Goal: Task Accomplishment & Management: Complete application form

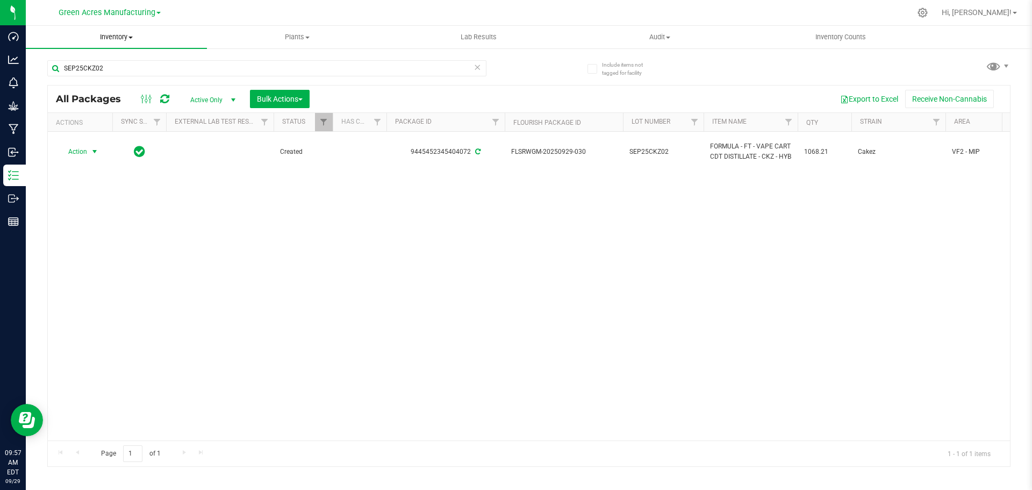
drag, startPoint x: 0, startPoint y: 0, endPoint x: 128, endPoint y: 40, distance: 134.0
click at [128, 40] on span "Inventory" at bounding box center [116, 37] width 181 height 10
click at [131, 130] on li "From bill of materials" at bounding box center [116, 129] width 181 height 13
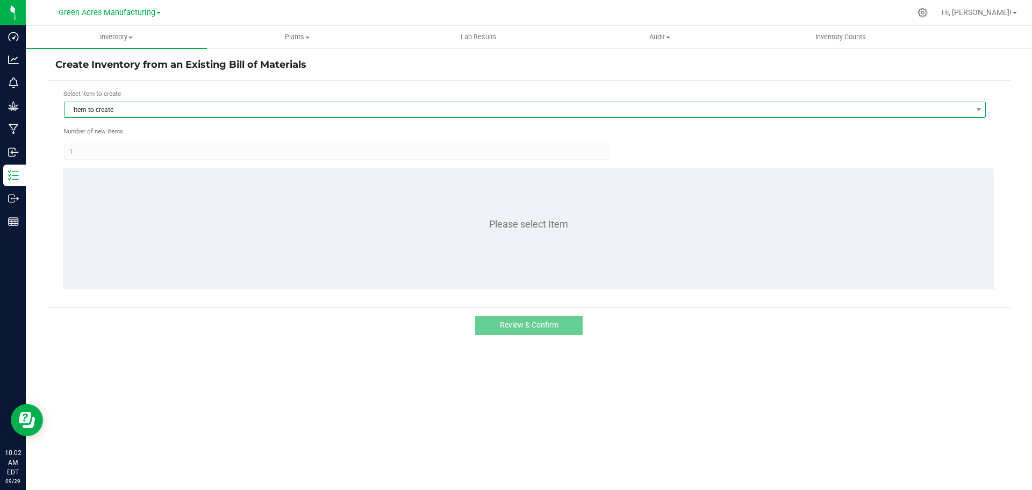
click at [117, 112] on span "Item to create" at bounding box center [518, 109] width 907 height 15
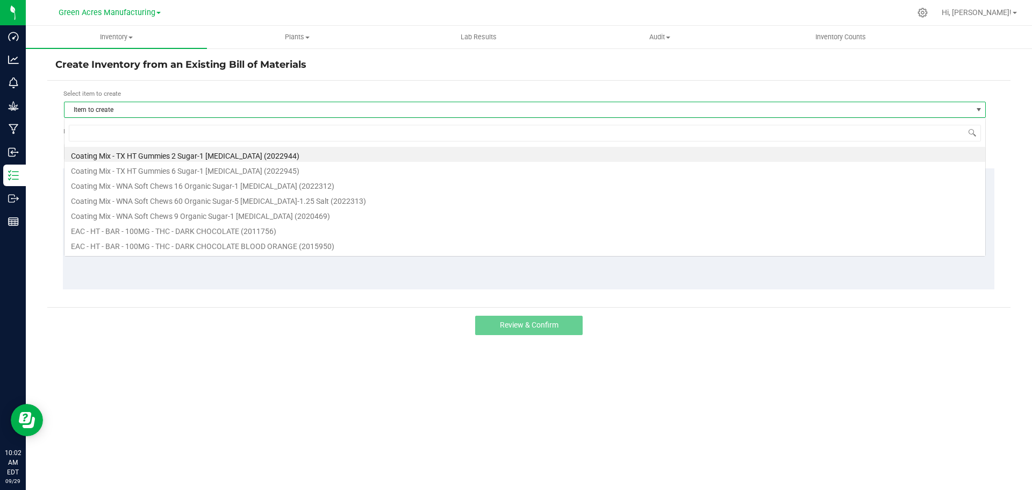
scroll to position [16, 922]
type input "hbg"
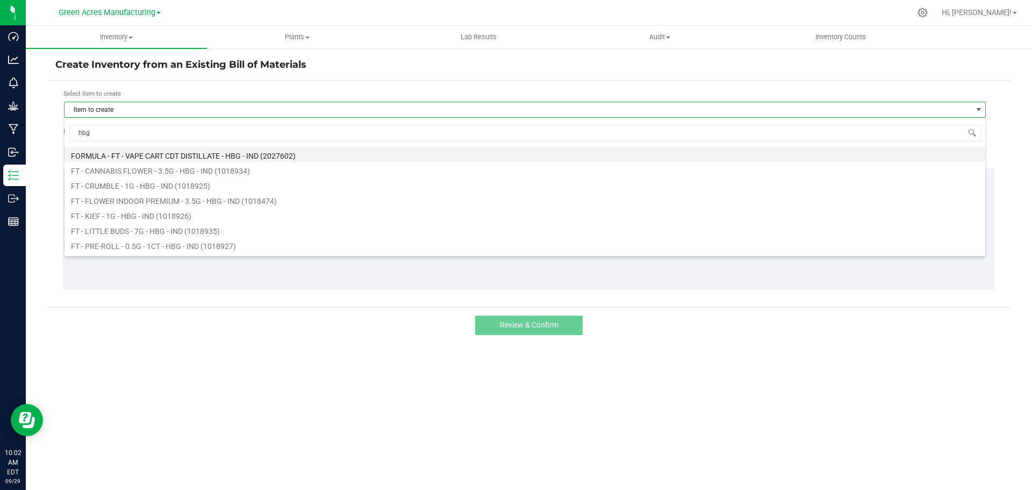
click at [160, 156] on li "FORMULA - FT - VAPE CART CDT DISTILLATE - HBG - IND (2027602)" at bounding box center [525, 154] width 921 height 15
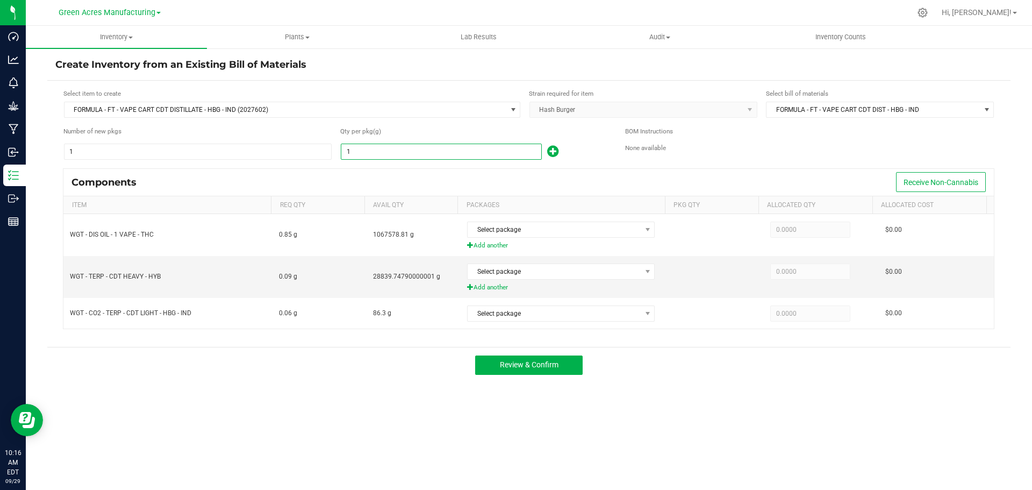
paste input "457.83"
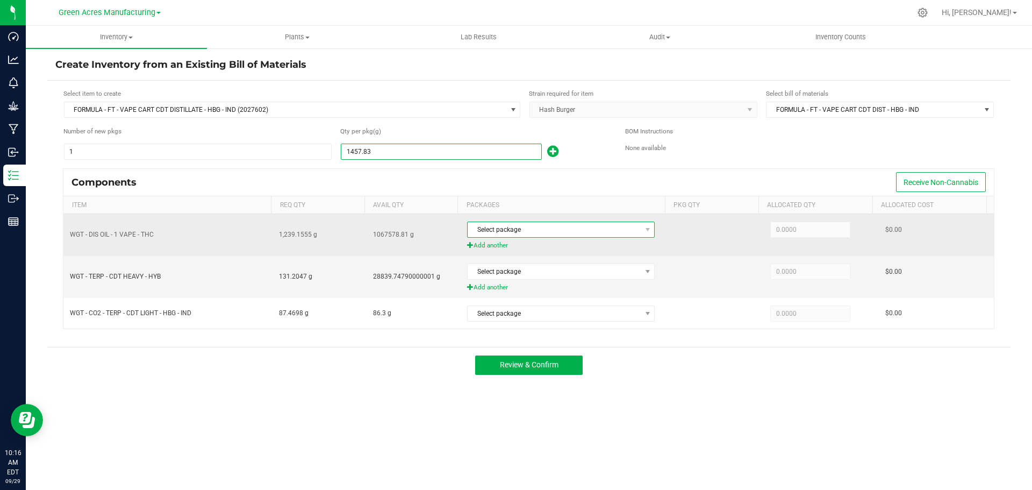
type input "1,457.8300"
click at [525, 230] on span "Select package" at bounding box center [554, 229] width 173 height 15
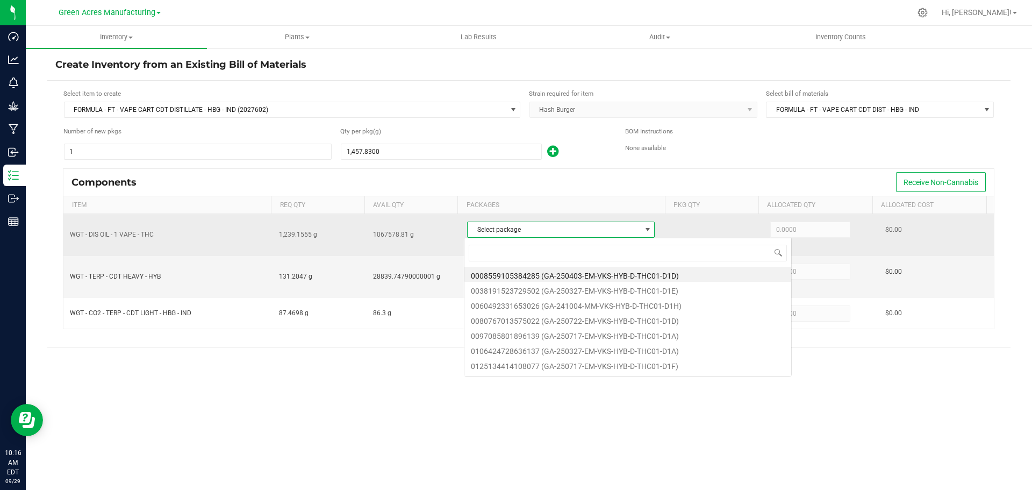
scroll to position [16, 185]
type input "1479"
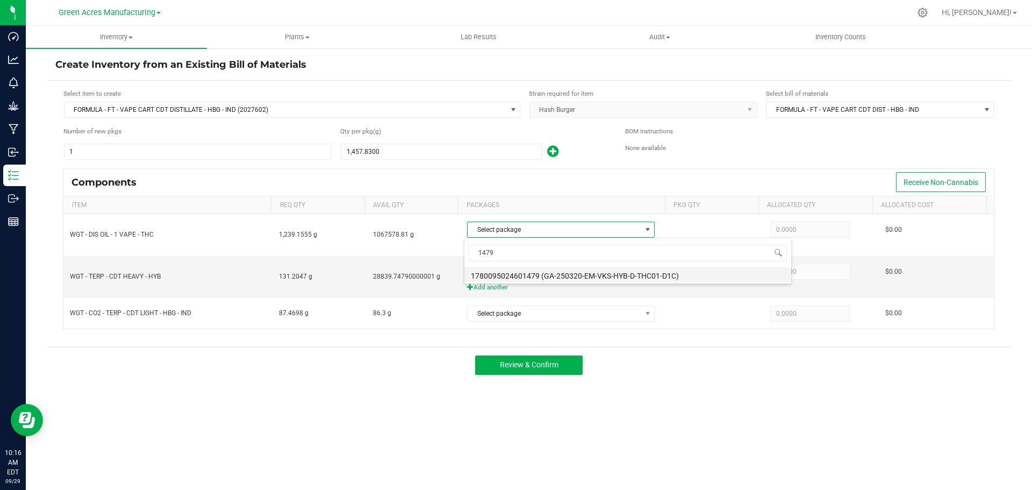
click at [568, 273] on li "1780095024601479 (GA-250320-EM-VKS-HYB-D-THC01-D1C)" at bounding box center [627, 274] width 327 height 15
type input "1,239.1555"
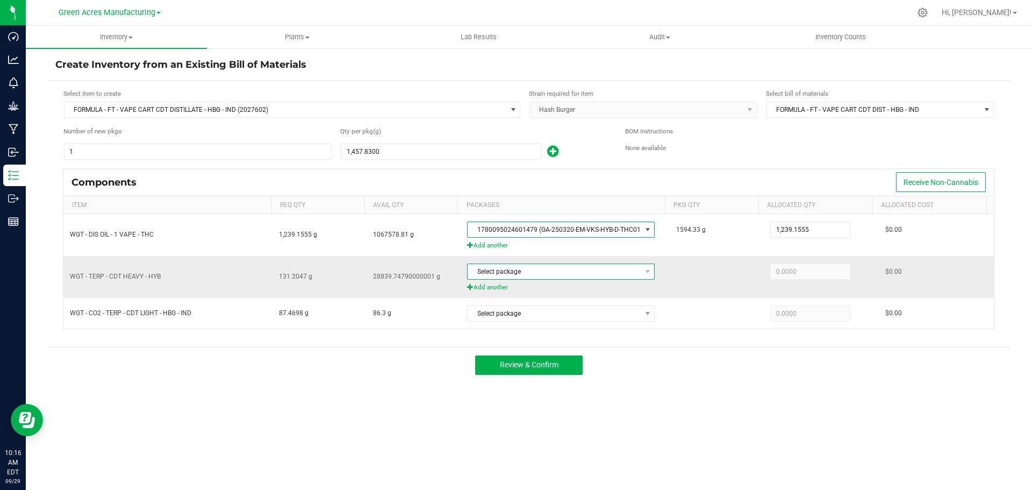
click at [541, 273] on span "Select package" at bounding box center [554, 271] width 173 height 15
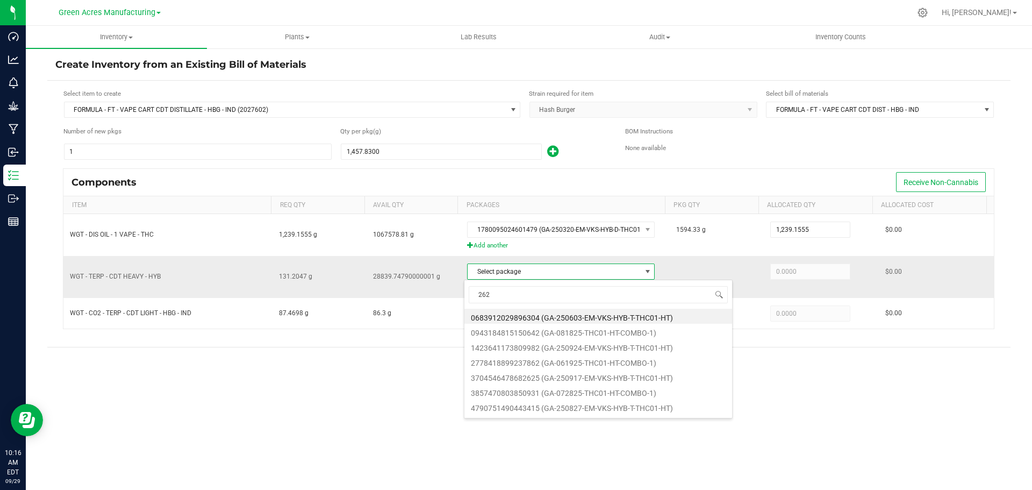
type input "2625"
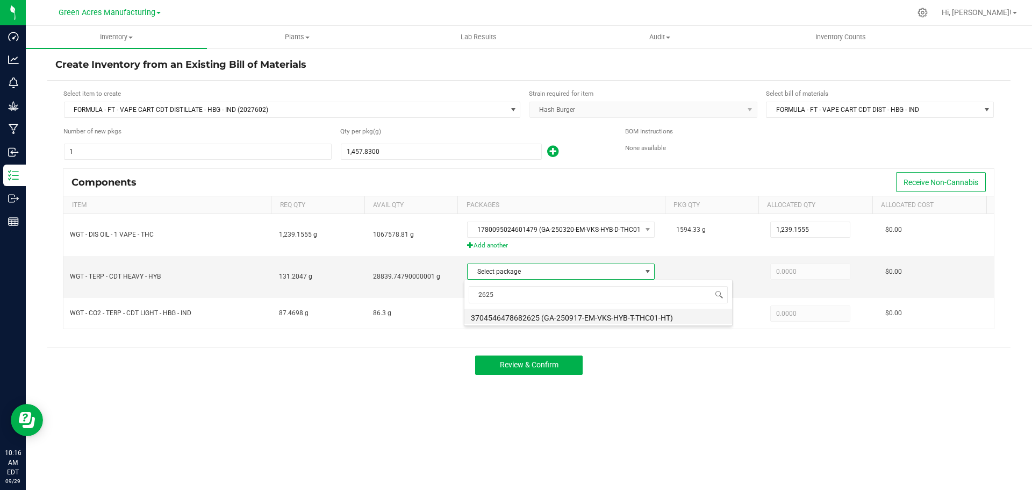
click at [544, 312] on li "3704546478682625 (GA-250917-EM-VKS-HYB-T-THC01-HT)" at bounding box center [598, 316] width 268 height 15
type input "131.2047"
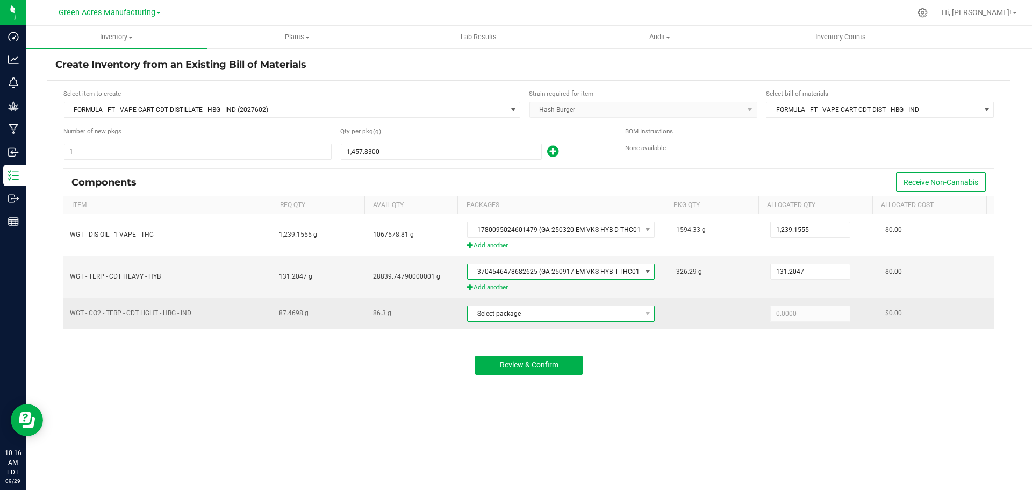
click at [544, 317] on span "Select package" at bounding box center [554, 313] width 173 height 15
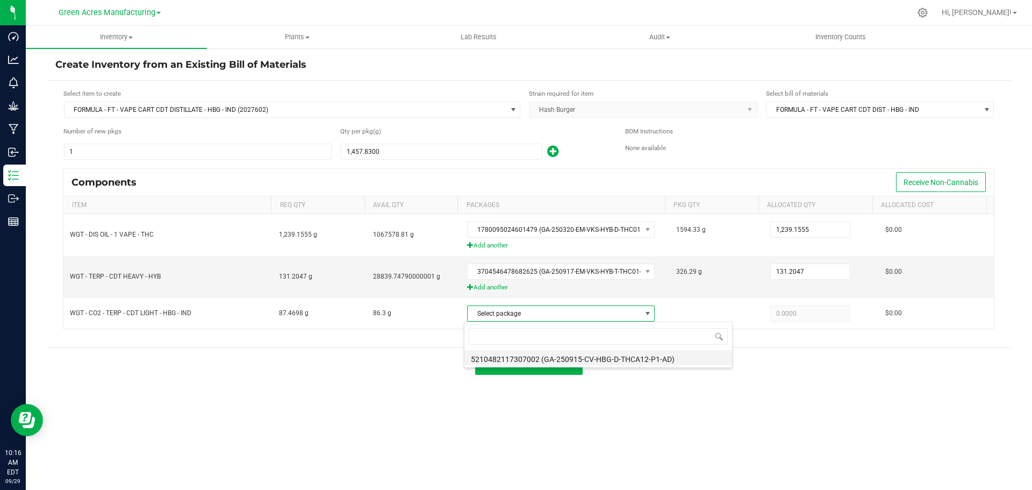
click at [549, 355] on li "5210482117307002 (GA-250915-CV-HBG-D-THCA12-P1-AD)" at bounding box center [598, 357] width 268 height 15
type input "86.3000"
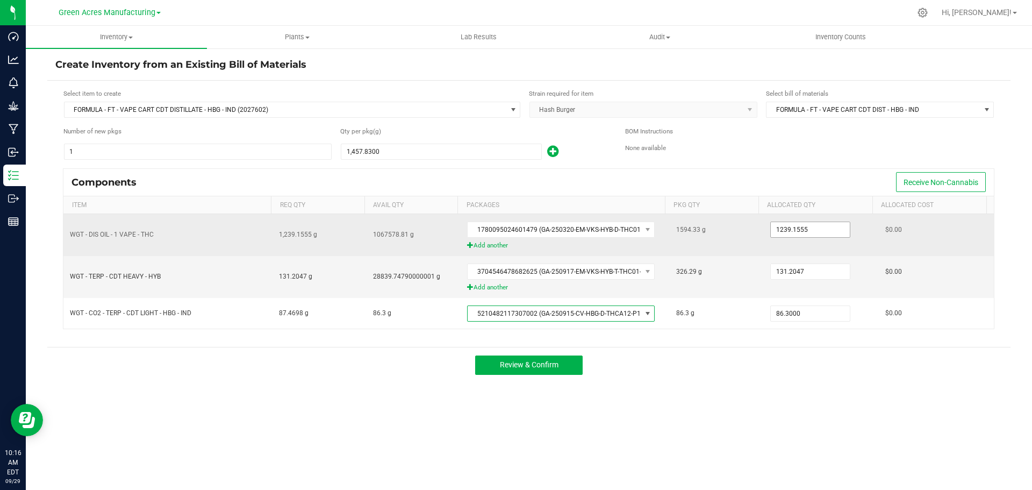
click at [794, 228] on input "1239.1555" at bounding box center [810, 229] width 79 height 15
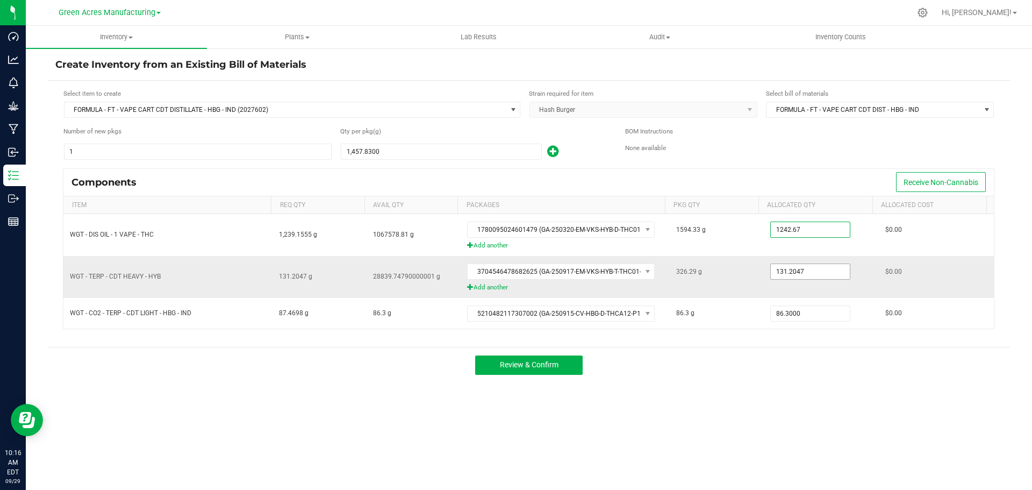
type input "1,242.6700"
click at [813, 273] on input "131.2047" at bounding box center [810, 271] width 79 height 15
type input "129.3600"
click at [529, 359] on button "Review & Confirm" at bounding box center [529, 364] width 108 height 19
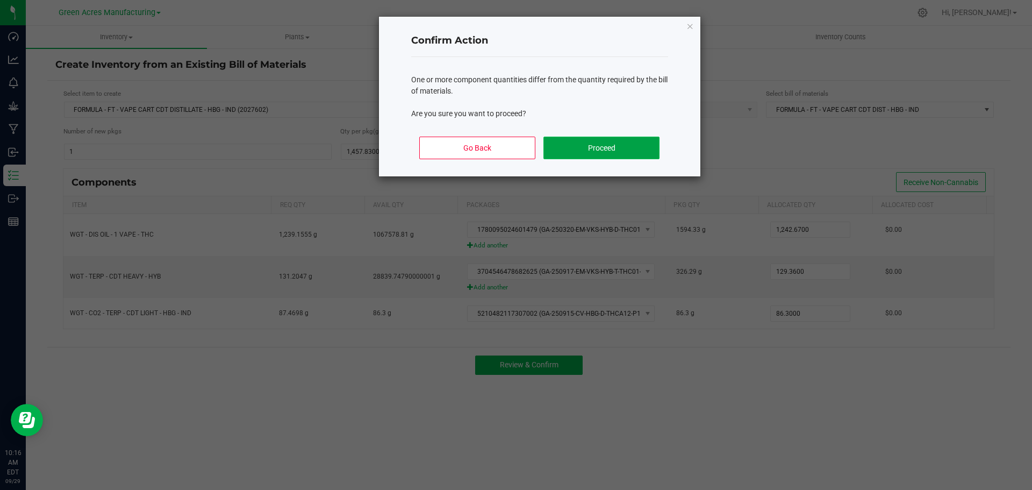
click at [575, 151] on button "Proceed" at bounding box center [601, 148] width 116 height 23
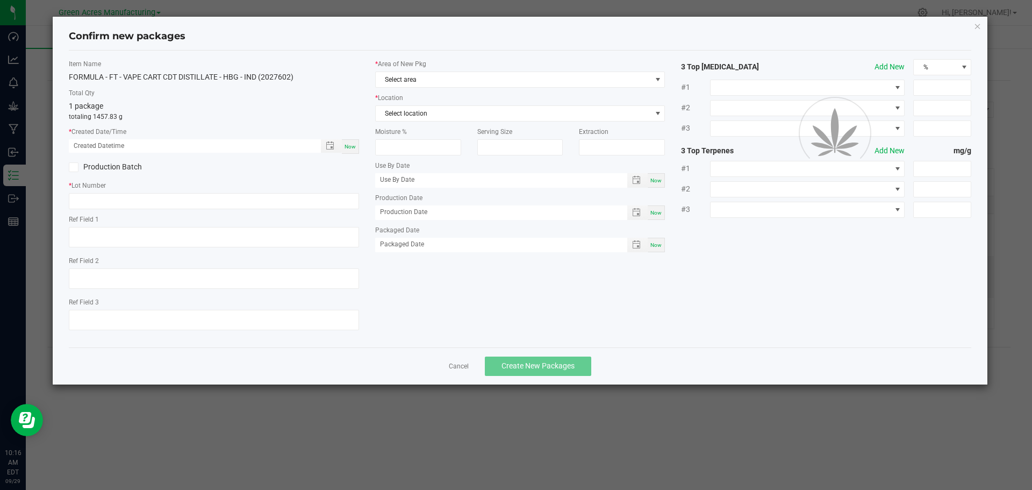
type textarea "D1C"
click at [351, 146] on span "Now" at bounding box center [350, 147] width 11 height 6
type input "09/29/2025 10:16 AM"
paste input "SEP25HBG01"
type input "SEP25HBG01"
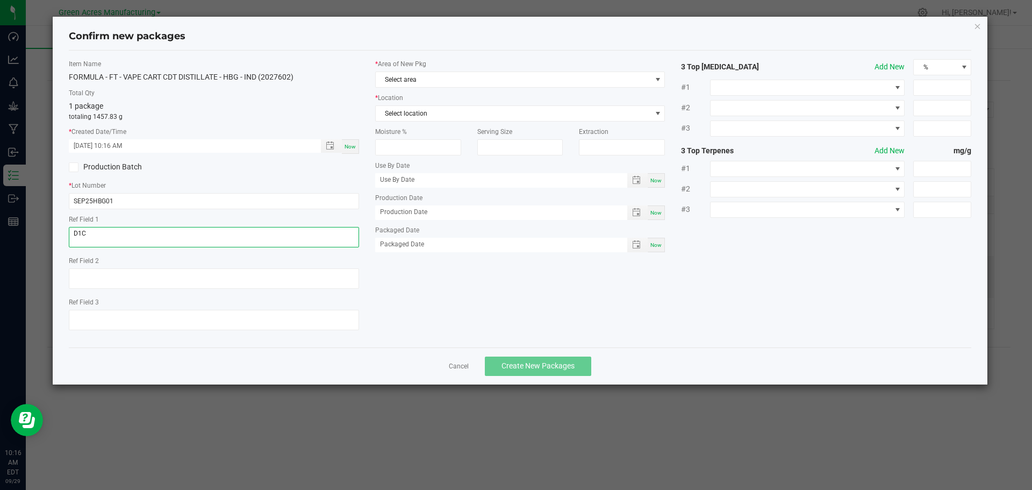
click at [120, 233] on textarea "D1C" at bounding box center [214, 237] width 290 height 20
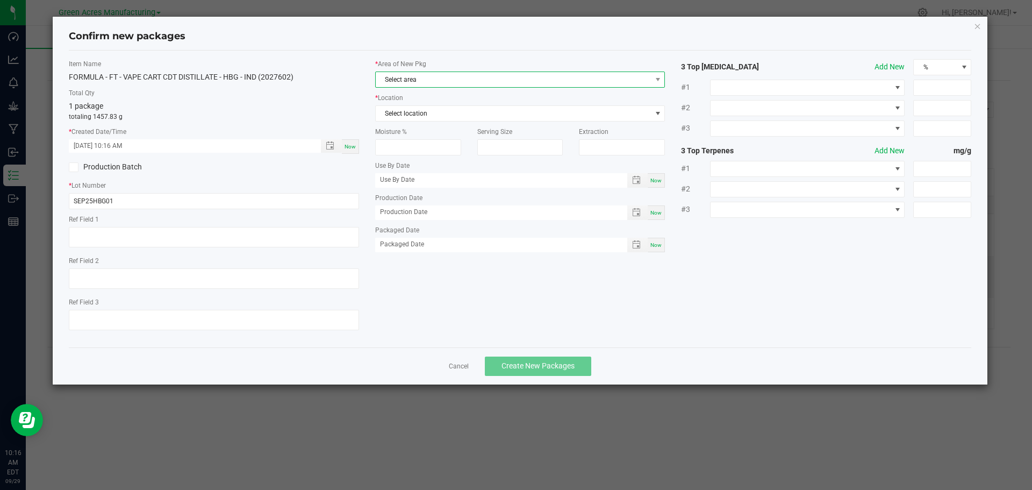
click at [431, 79] on span "Select area" at bounding box center [514, 79] width 276 height 15
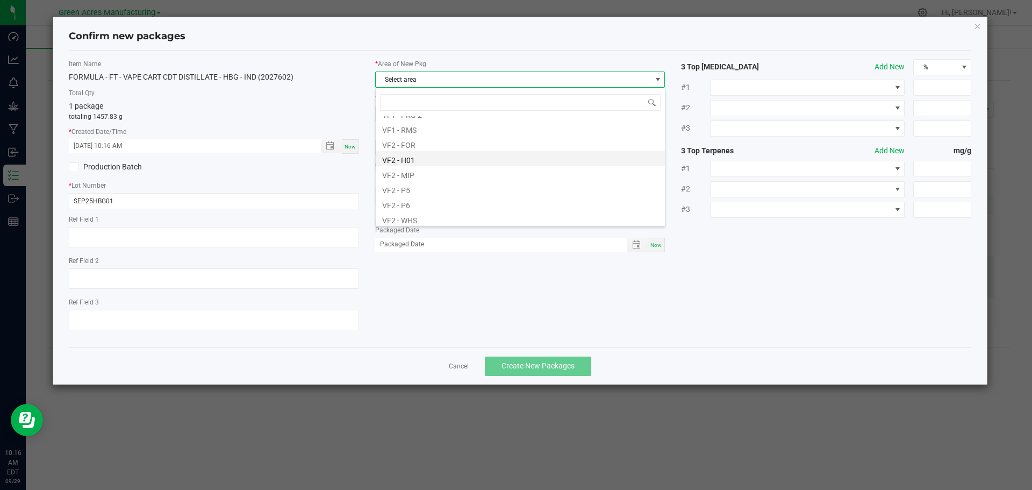
scroll to position [540, 0]
click at [422, 159] on li "VF2 - MIP" at bounding box center [520, 155] width 289 height 15
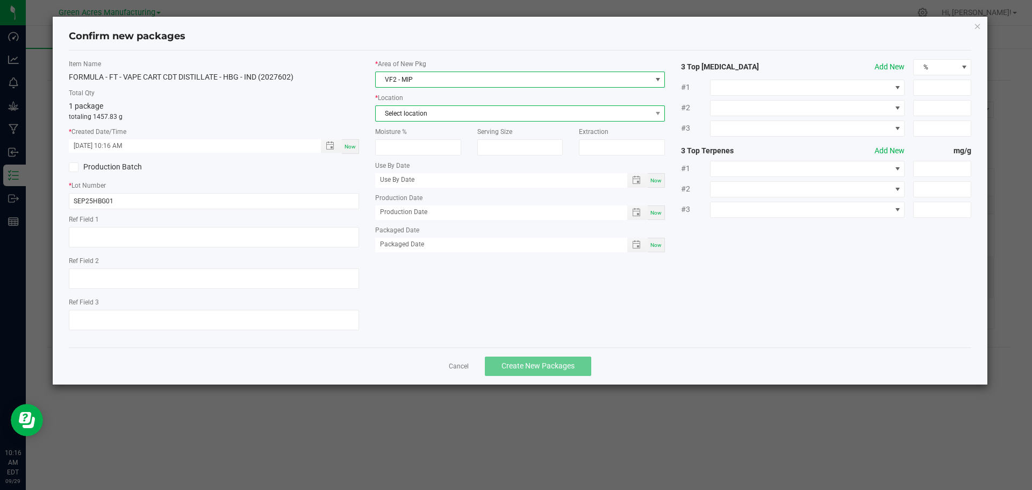
click at [440, 114] on span "Select location" at bounding box center [514, 113] width 276 height 15
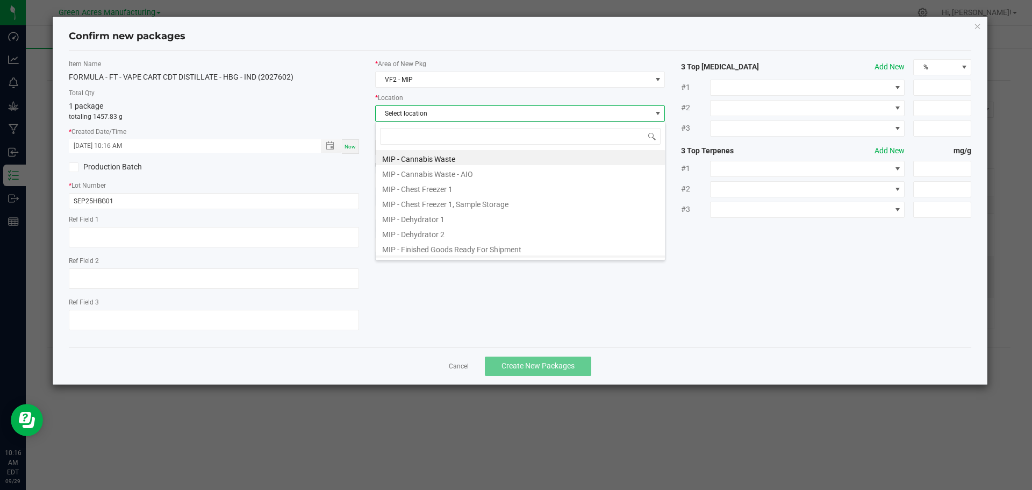
scroll to position [88, 0]
click at [457, 205] on li "MIP - Production Plan Cart" at bounding box center [520, 204] width 289 height 15
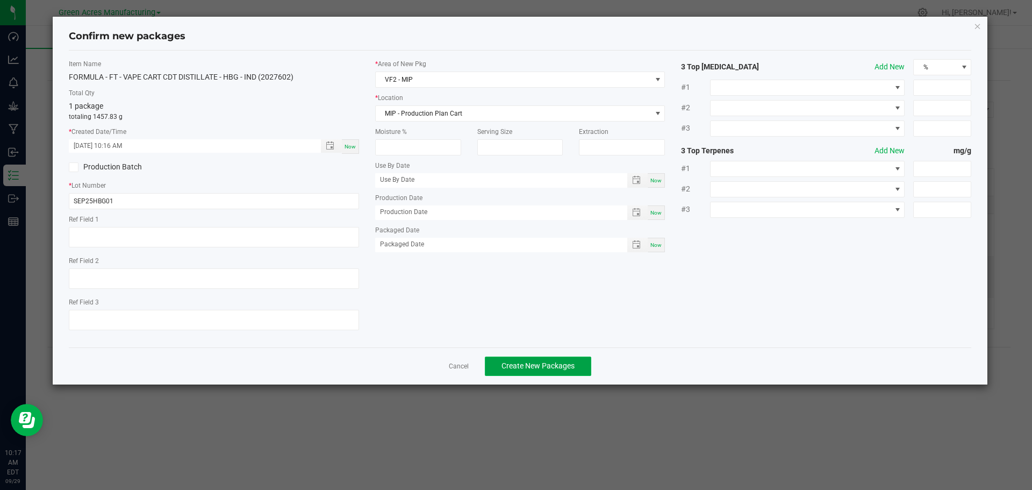
click at [545, 364] on span "Create New Packages" at bounding box center [538, 365] width 73 height 9
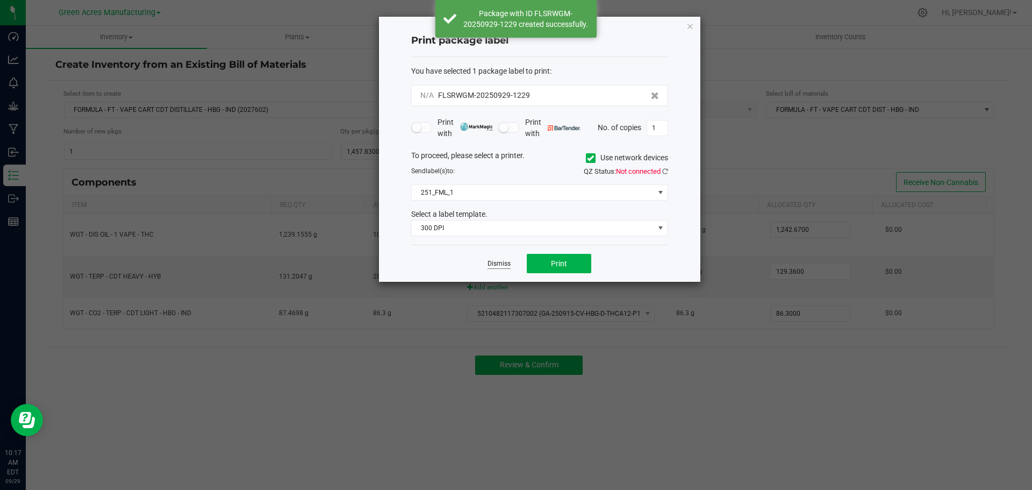
click at [498, 268] on link "Dismiss" at bounding box center [499, 263] width 23 height 9
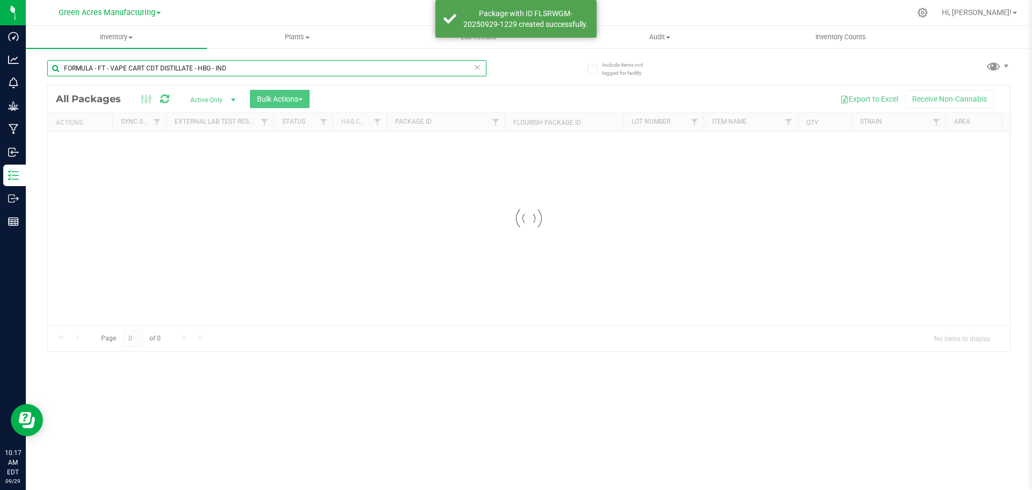
click at [245, 66] on input "FORMULA - FT - VAPE CART CDT DISTILLATE - HBG - IND" at bounding box center [266, 68] width 439 height 16
paste input "SEP25HBG01"
type input "SEP25HBG01"
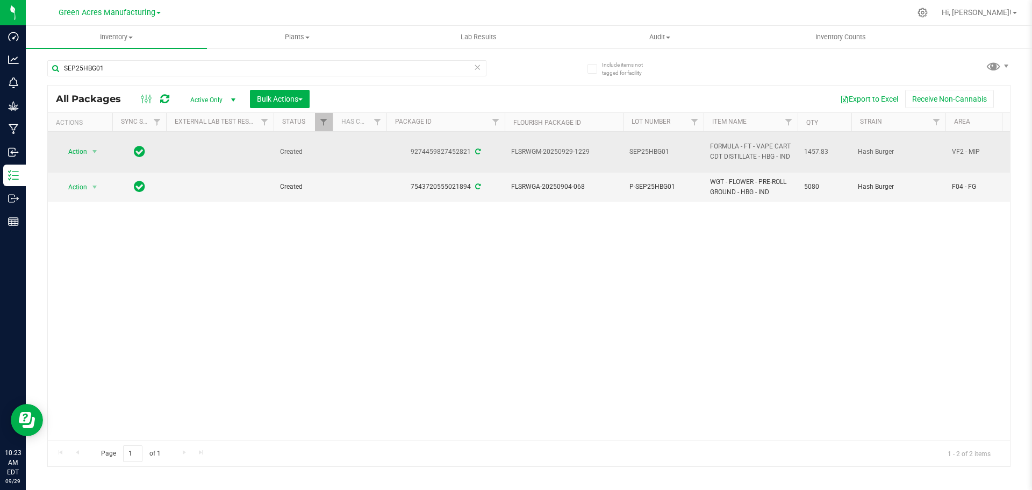
click at [535, 151] on span "FLSRWGM-20250929-1229" at bounding box center [563, 152] width 105 height 10
copy tr "FLSRWGM-20250929-1229"
click at [817, 151] on span "1457.83" at bounding box center [824, 152] width 41 height 10
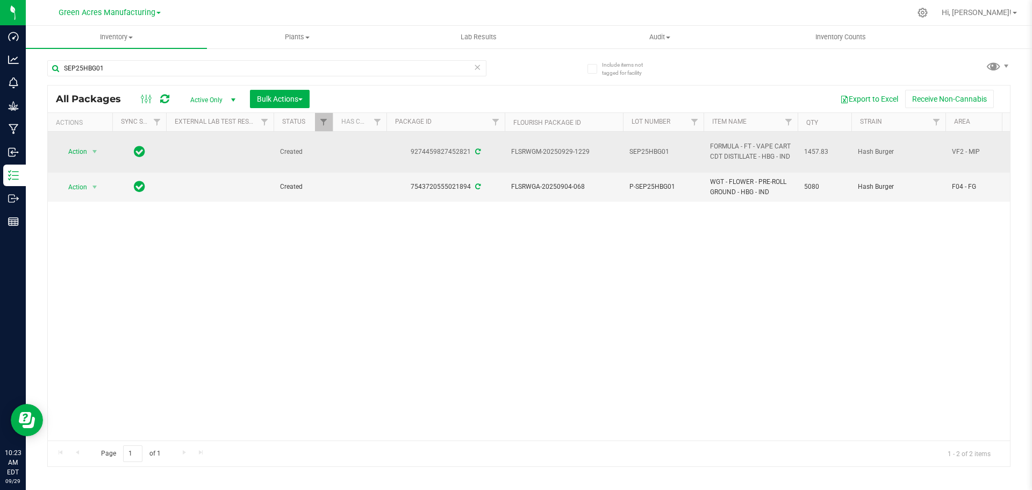
click at [817, 151] on span "1457.83" at bounding box center [824, 152] width 41 height 10
copy span "1457.83"
click at [91, 149] on span "select" at bounding box center [94, 151] width 9 height 9
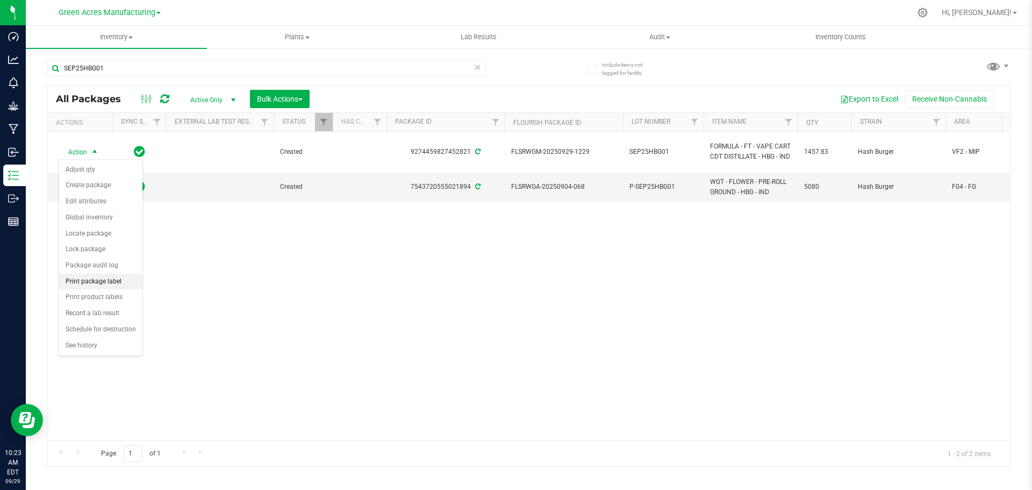
click at [89, 277] on li "Print package label" at bounding box center [100, 282] width 83 height 16
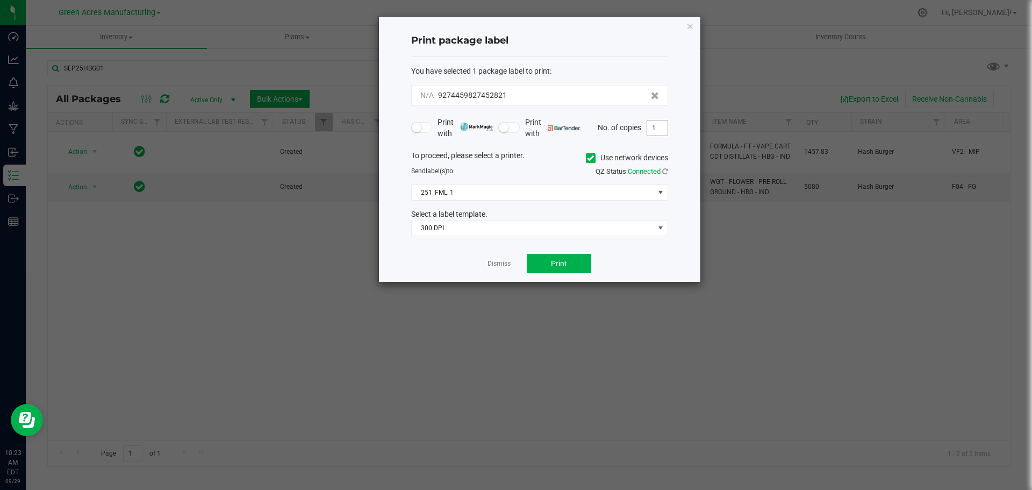
click at [652, 131] on input "1" at bounding box center [657, 127] width 20 height 15
type input "2"
click at [556, 264] on span "Print" at bounding box center [559, 263] width 16 height 9
click at [655, 125] on input "2" at bounding box center [657, 127] width 20 height 15
type input "1"
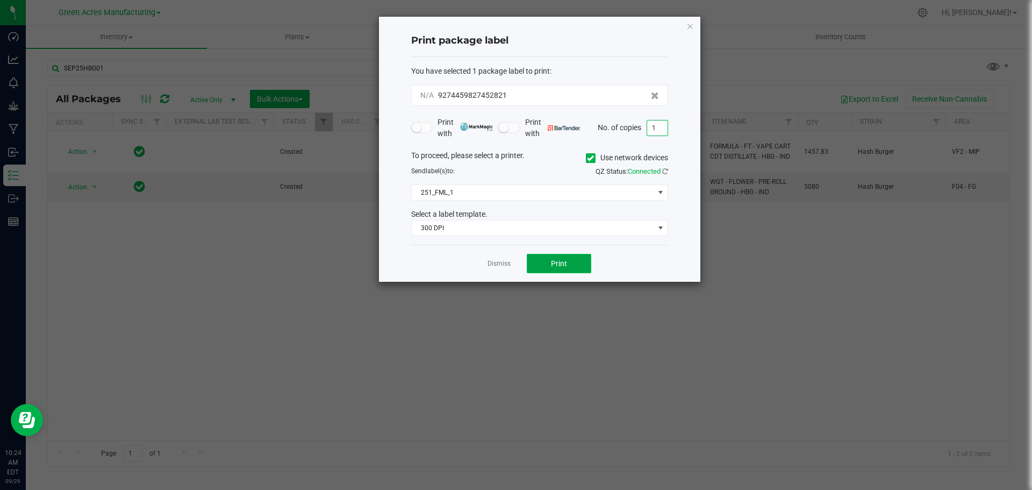
click at [556, 264] on span "Print" at bounding box center [559, 263] width 16 height 9
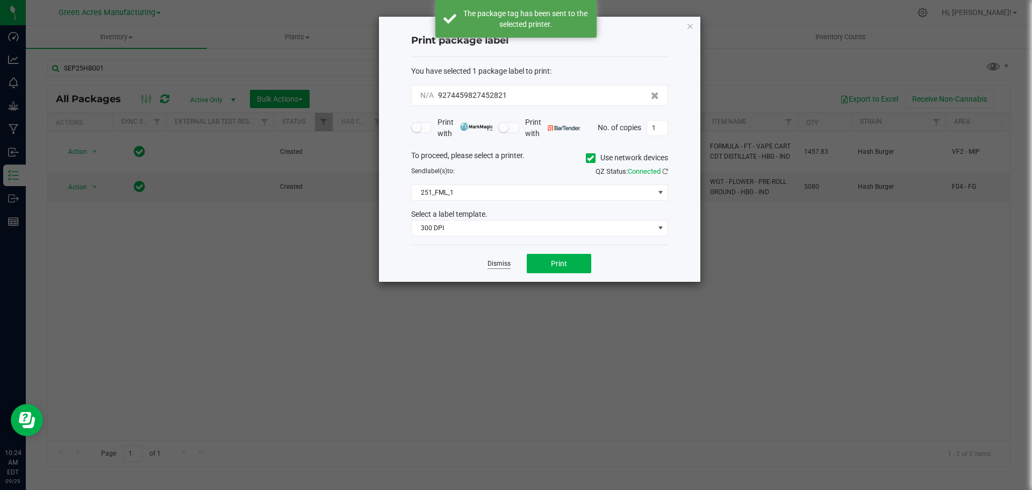
click at [497, 263] on link "Dismiss" at bounding box center [499, 263] width 23 height 9
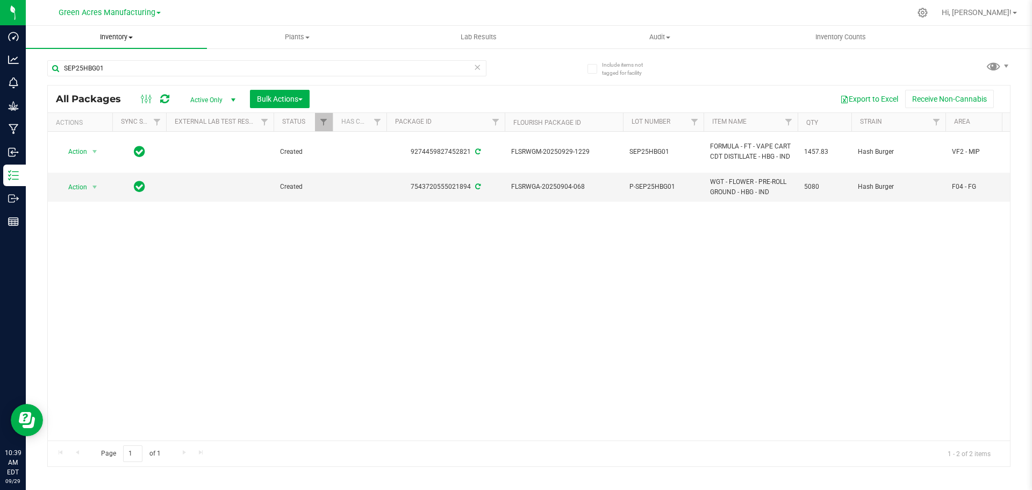
click at [118, 40] on span "Inventory" at bounding box center [116, 37] width 181 height 10
click at [116, 131] on span "From bill of materials" at bounding box center [74, 129] width 97 height 9
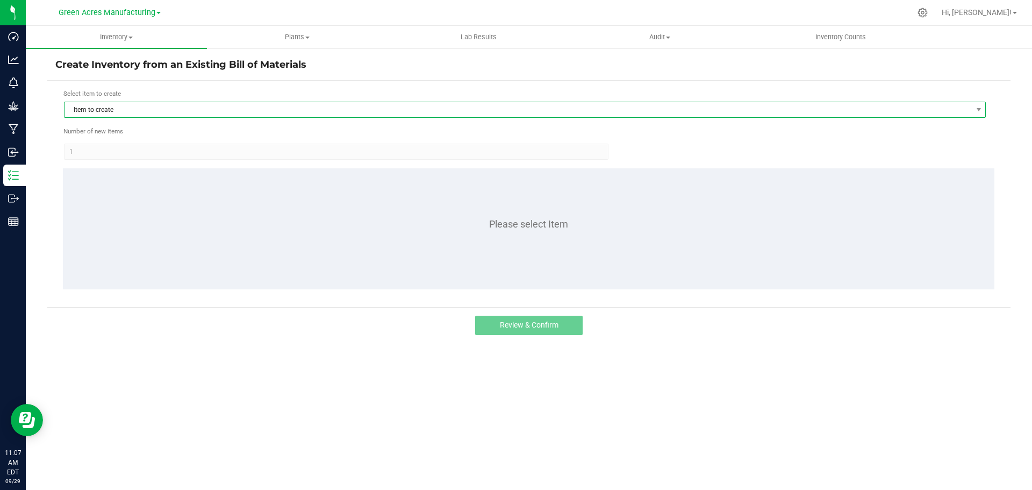
click at [94, 110] on span "Item to create" at bounding box center [518, 109] width 907 height 15
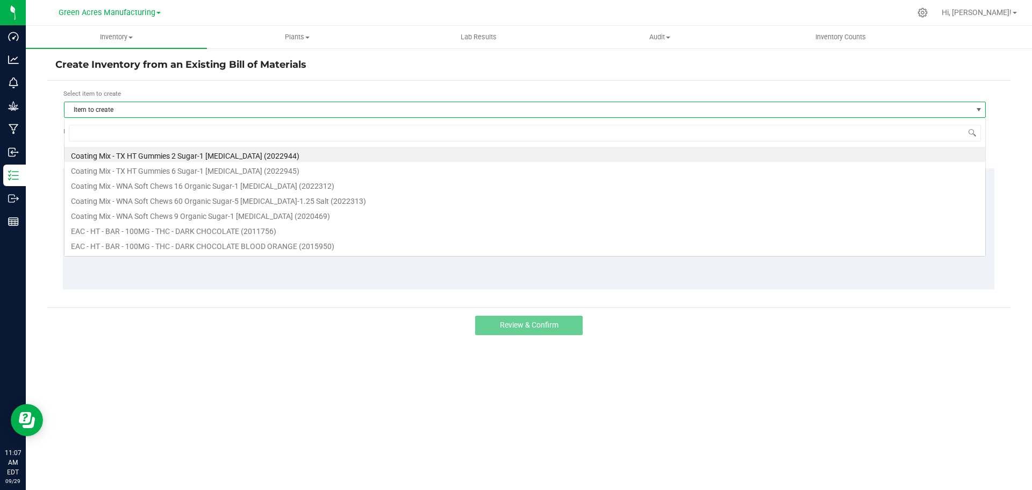
scroll to position [16, 922]
type input "ago"
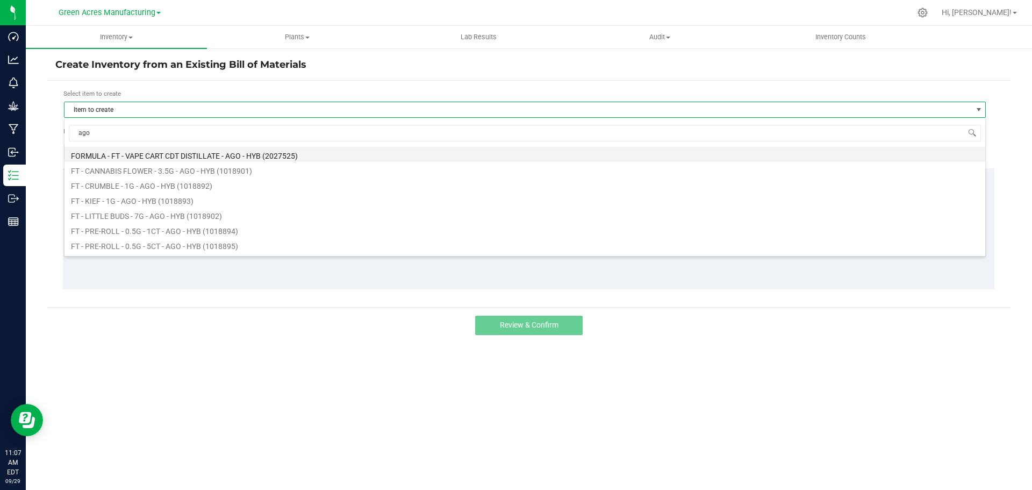
click at [142, 153] on li "FORMULA - FT - VAPE CART CDT DISTILLATE - AGO - HYB (2027525)" at bounding box center [525, 154] width 921 height 15
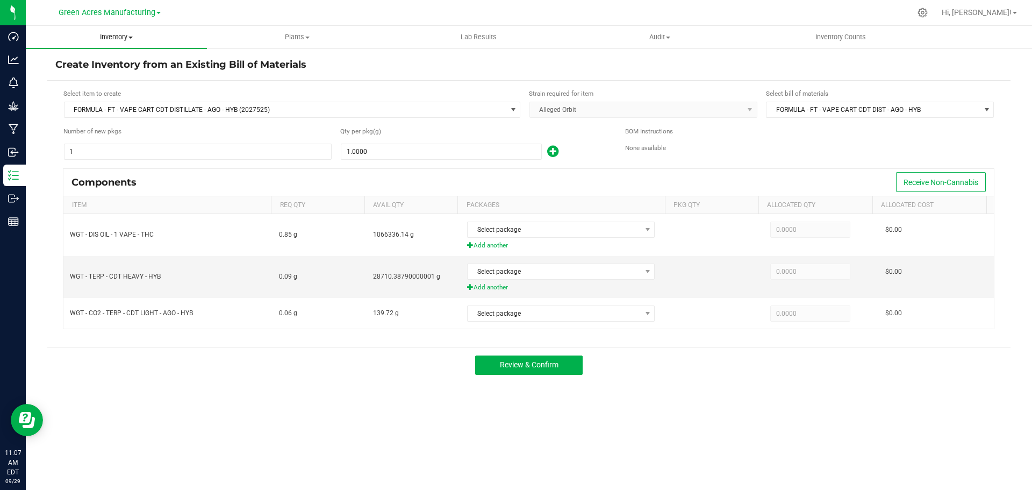
click at [113, 39] on span "Inventory" at bounding box center [116, 37] width 181 height 10
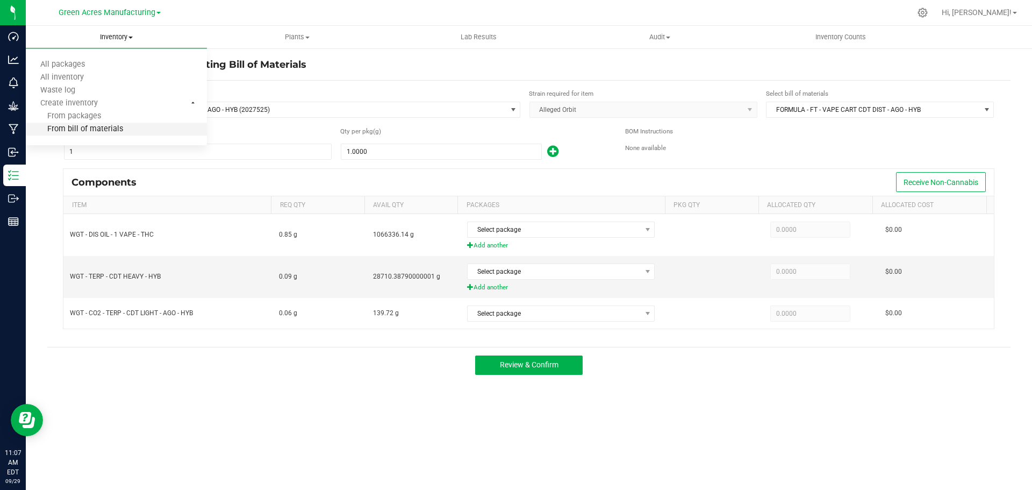
click at [116, 131] on span "From bill of materials" at bounding box center [74, 129] width 97 height 9
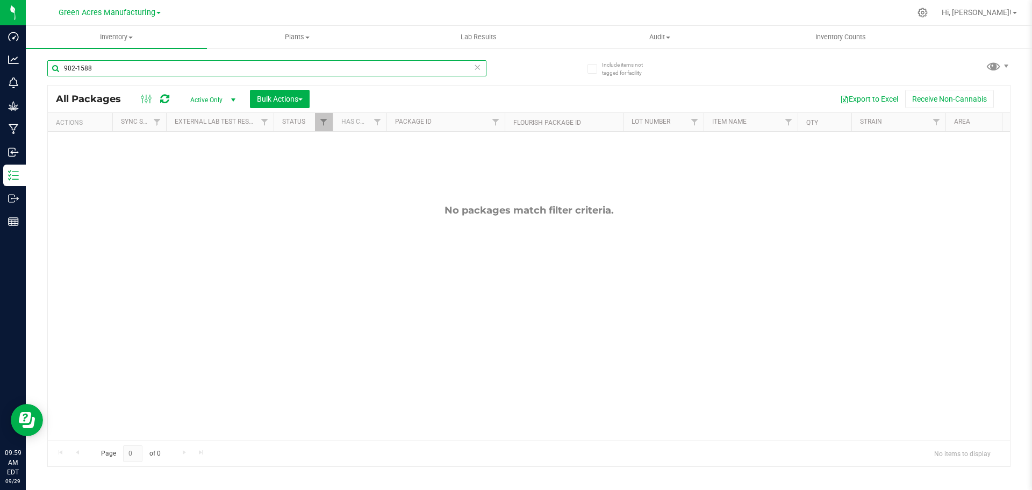
click at [124, 69] on input "902-1588" at bounding box center [266, 68] width 439 height 16
click at [125, 69] on input "902-1588" at bounding box center [266, 68] width 439 height 16
type input "915-2818"
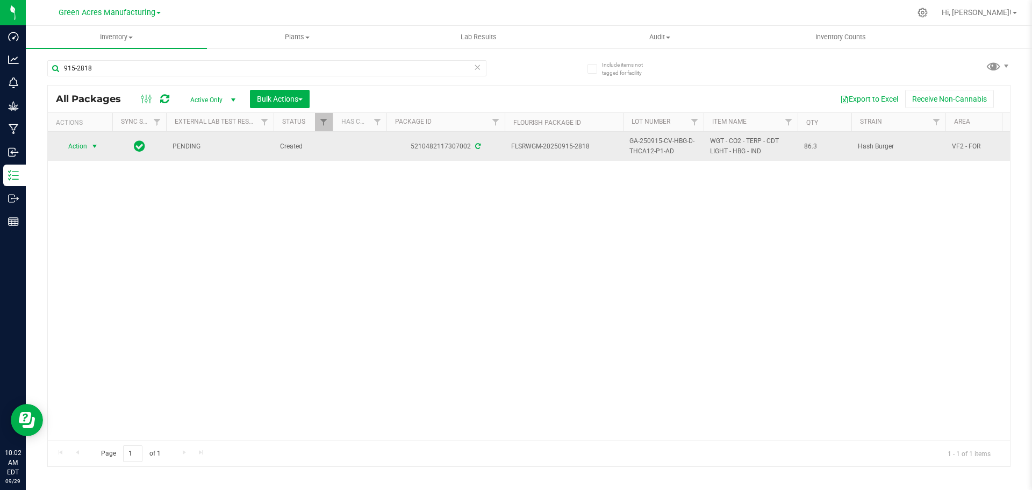
click at [81, 145] on span "Action" at bounding box center [73, 146] width 29 height 15
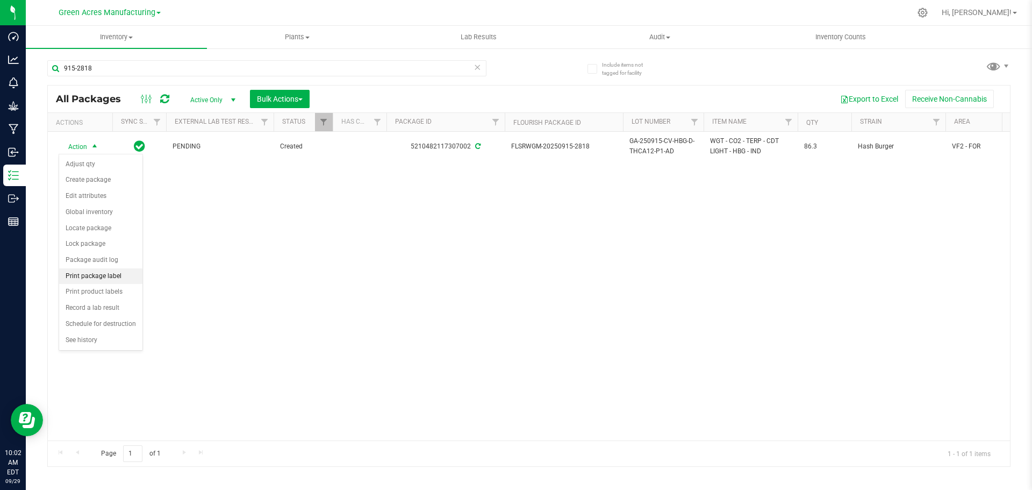
click at [99, 273] on li "Print package label" at bounding box center [100, 276] width 83 height 16
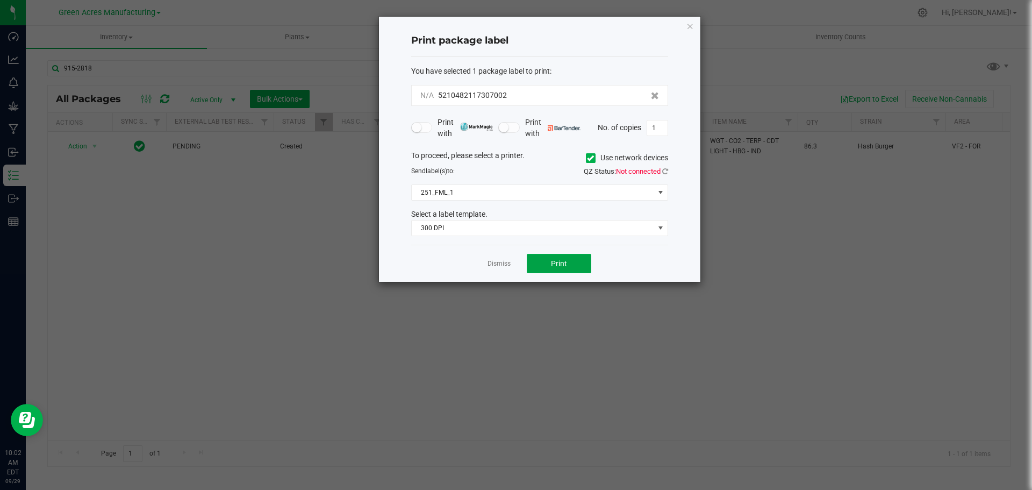
click at [552, 263] on span "Print" at bounding box center [559, 263] width 16 height 9
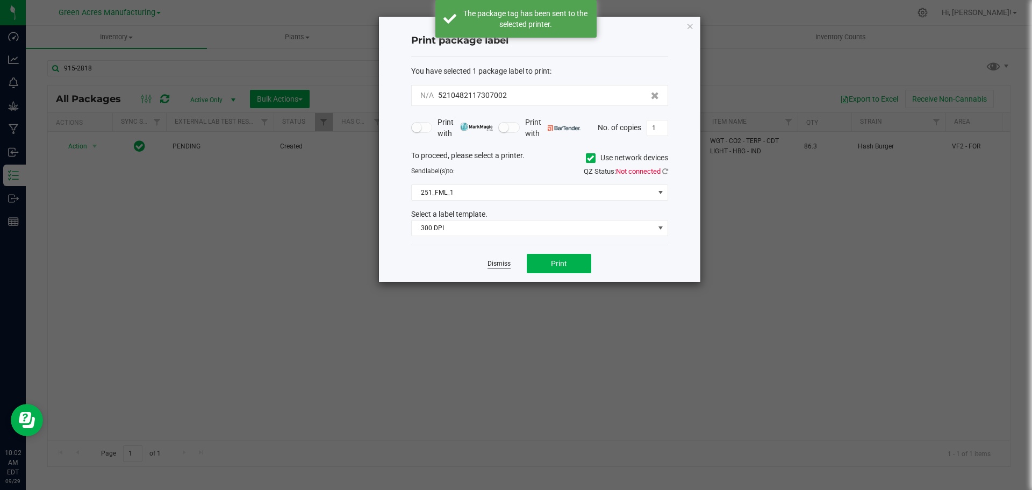
click at [498, 263] on link "Dismiss" at bounding box center [499, 263] width 23 height 9
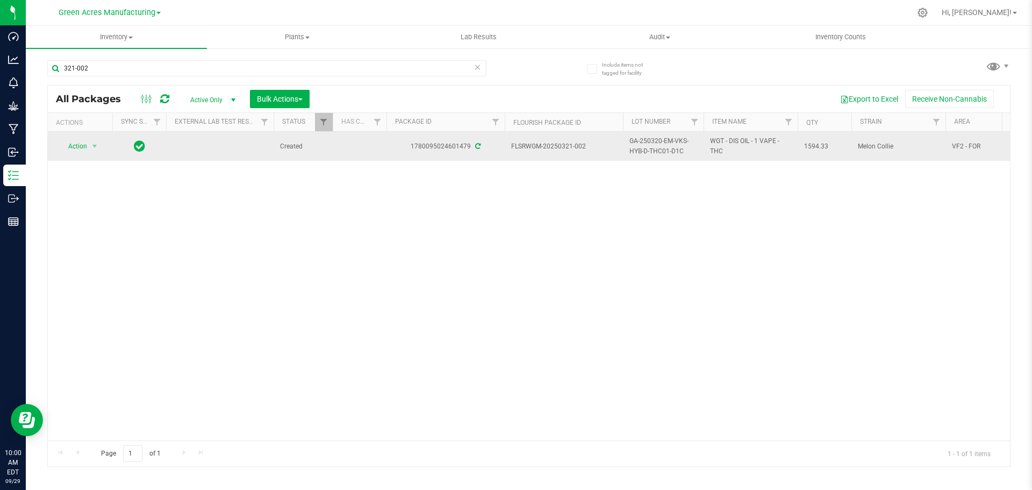
click at [645, 148] on span "GA-250320-EM-VKS-HYB-D-THC01-D1C" at bounding box center [663, 146] width 68 height 20
click at [645, 148] on input "GA-250320-EM-VKS-HYB-D-THC01-D1C" at bounding box center [660, 146] width 77 height 17
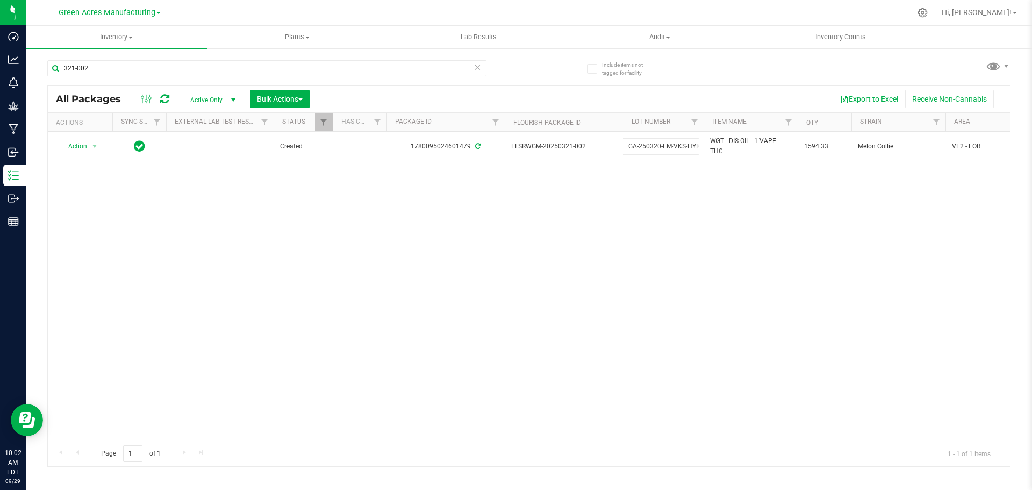
click at [555, 221] on div "Action Action Adjust qty Create package Edit attributes Global inventory Locate…" at bounding box center [529, 286] width 962 height 309
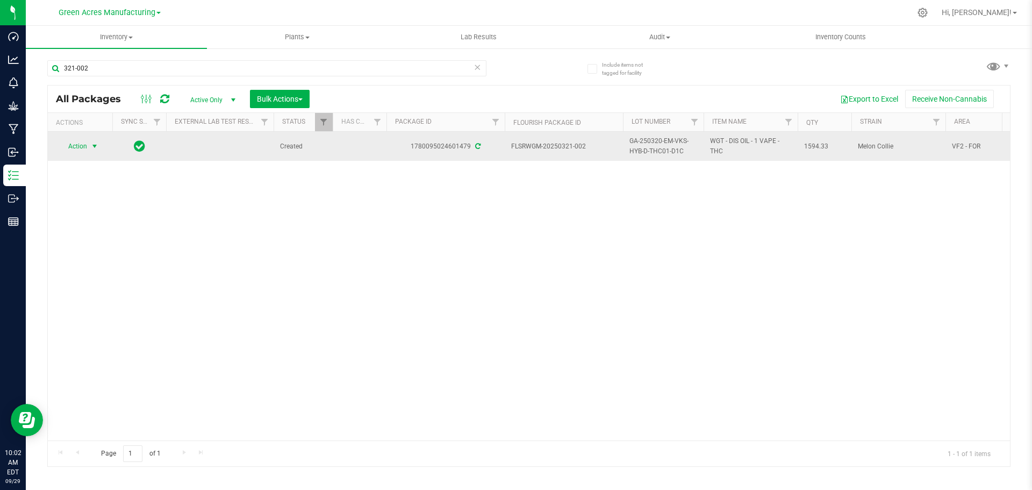
click at [87, 141] on span "Action" at bounding box center [73, 146] width 29 height 15
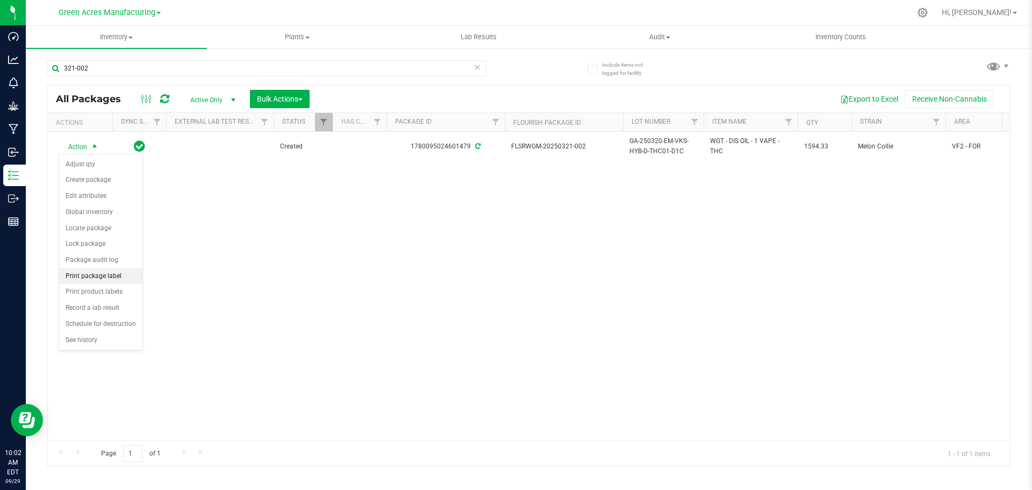
click at [112, 275] on li "Print package label" at bounding box center [100, 276] width 83 height 16
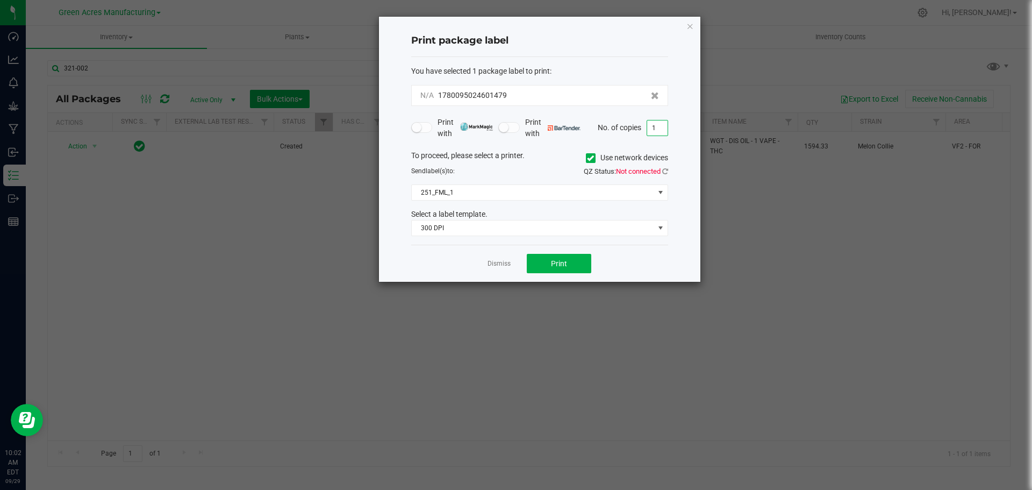
click at [661, 130] on input "1" at bounding box center [657, 127] width 20 height 15
type input "2"
click at [545, 262] on button "Print" at bounding box center [559, 263] width 65 height 19
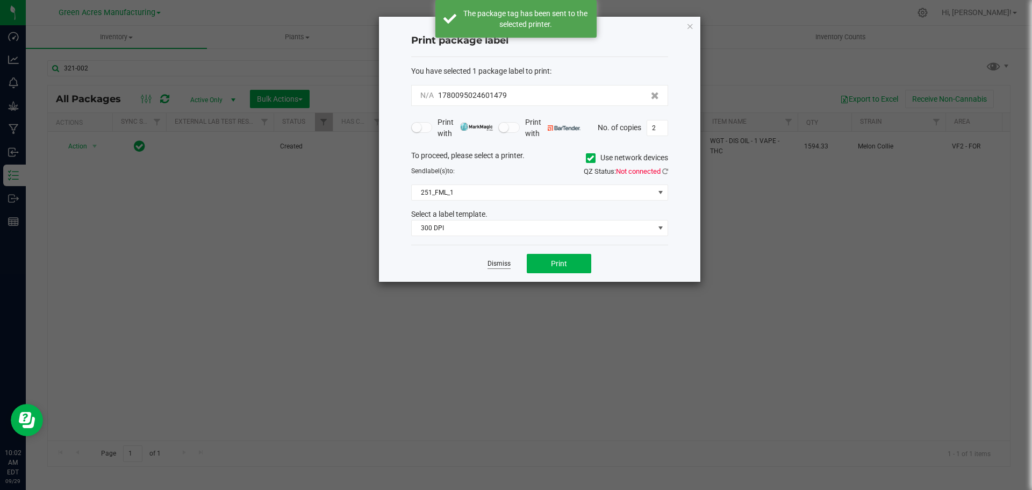
click at [506, 262] on link "Dismiss" at bounding box center [499, 263] width 23 height 9
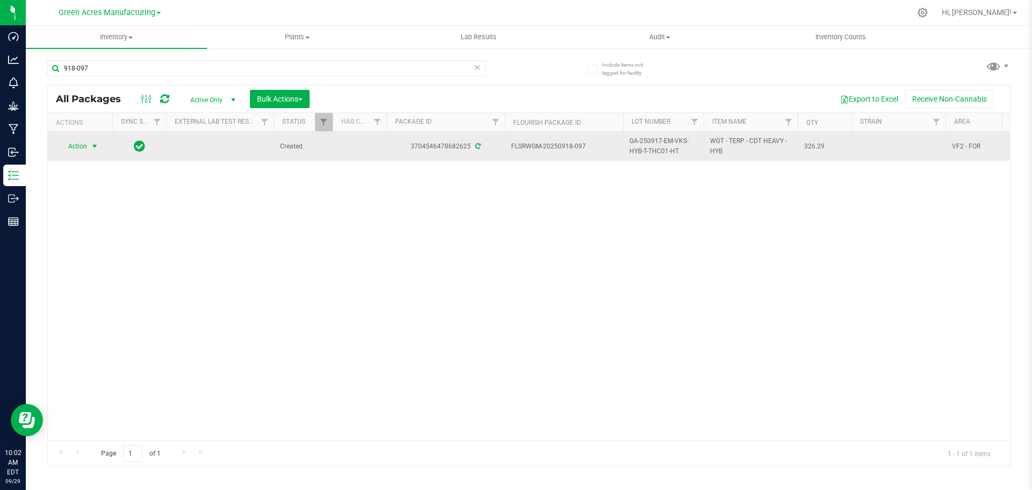
click at [91, 149] on span "select" at bounding box center [94, 146] width 9 height 9
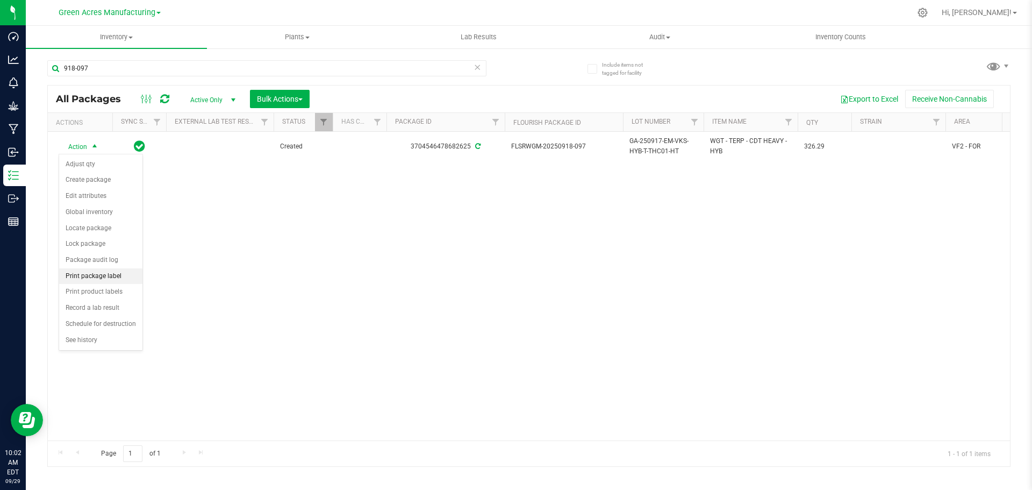
click at [105, 276] on li "Print package label" at bounding box center [100, 276] width 83 height 16
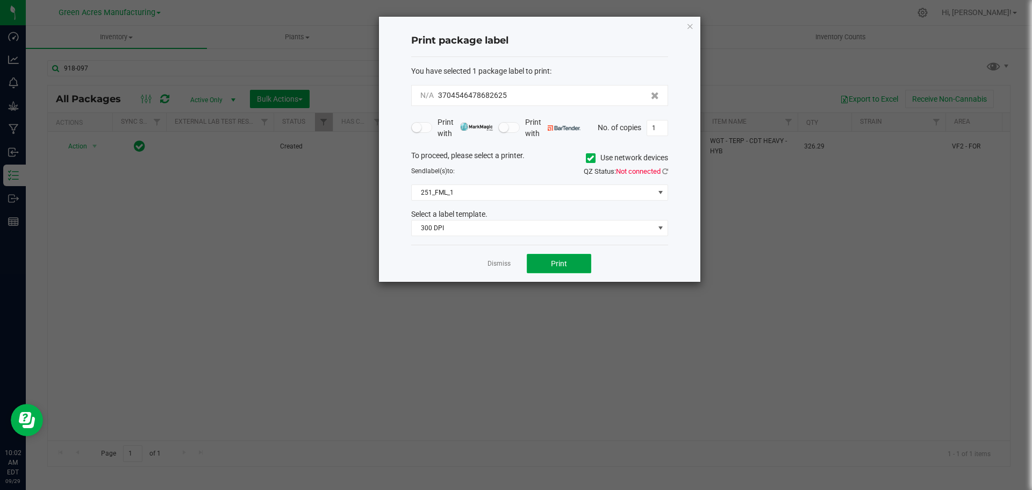
click at [544, 262] on button "Print" at bounding box center [559, 263] width 65 height 19
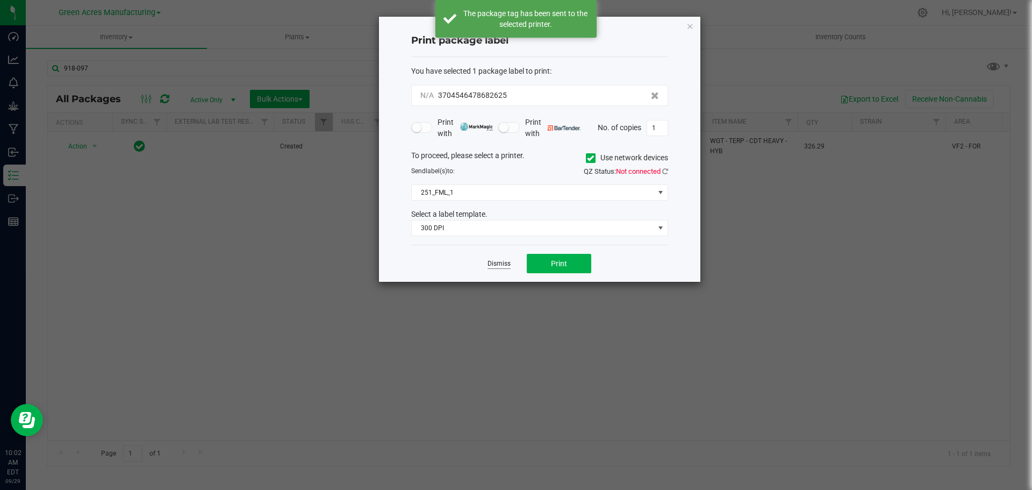
click at [504, 263] on link "Dismiss" at bounding box center [499, 263] width 23 height 9
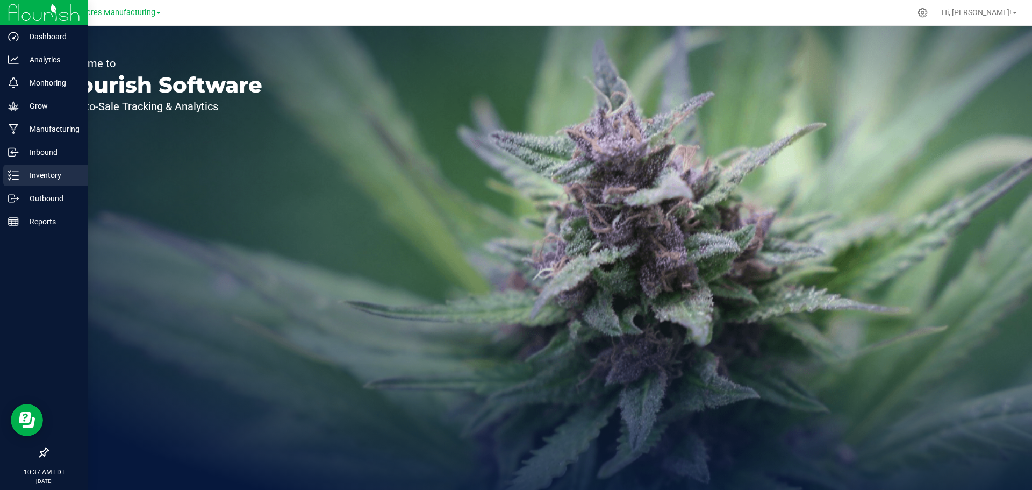
click at [24, 176] on p "Inventory" at bounding box center [51, 175] width 65 height 13
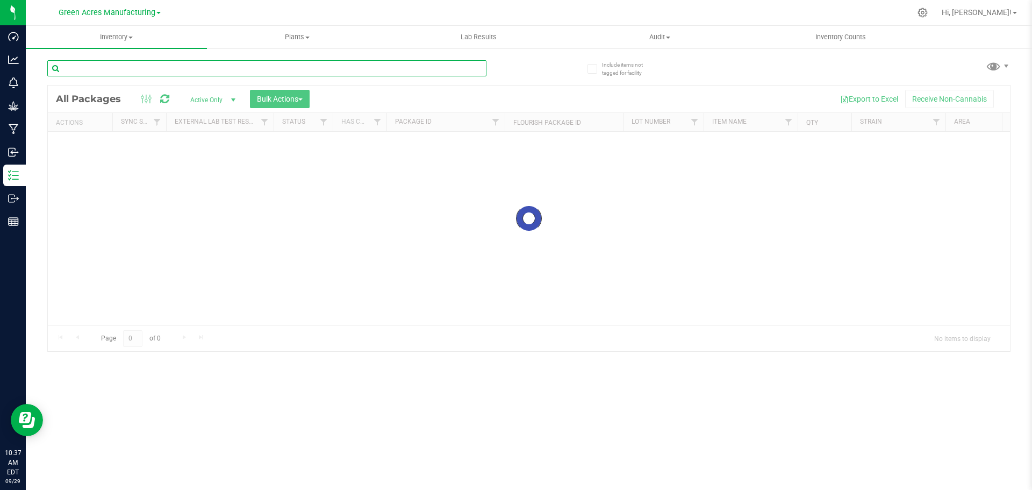
click at [302, 74] on input "text" at bounding box center [266, 68] width 439 height 16
click at [78, 72] on input "925.661" at bounding box center [266, 68] width 439 height 16
click at [75, 71] on input "925.661" at bounding box center [266, 68] width 439 height 16
click at [76, 71] on input "925.661" at bounding box center [266, 68] width 439 height 16
type input "925-661"
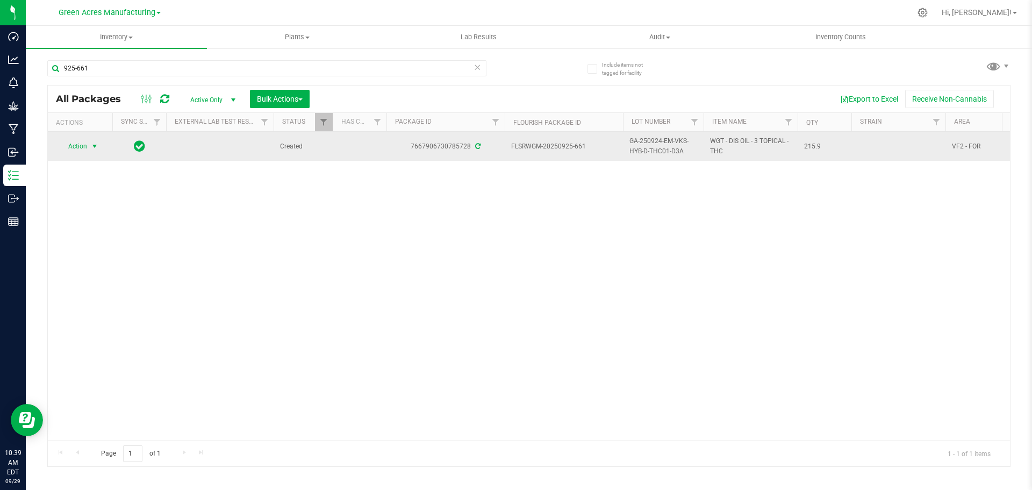
click at [88, 149] on span "select" at bounding box center [94, 146] width 13 height 15
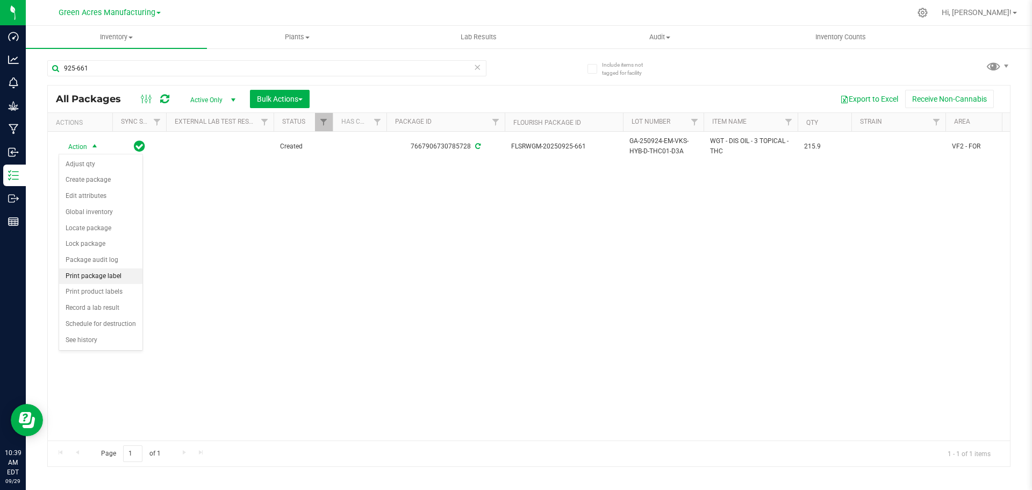
click at [98, 272] on li "Print package label" at bounding box center [100, 276] width 83 height 16
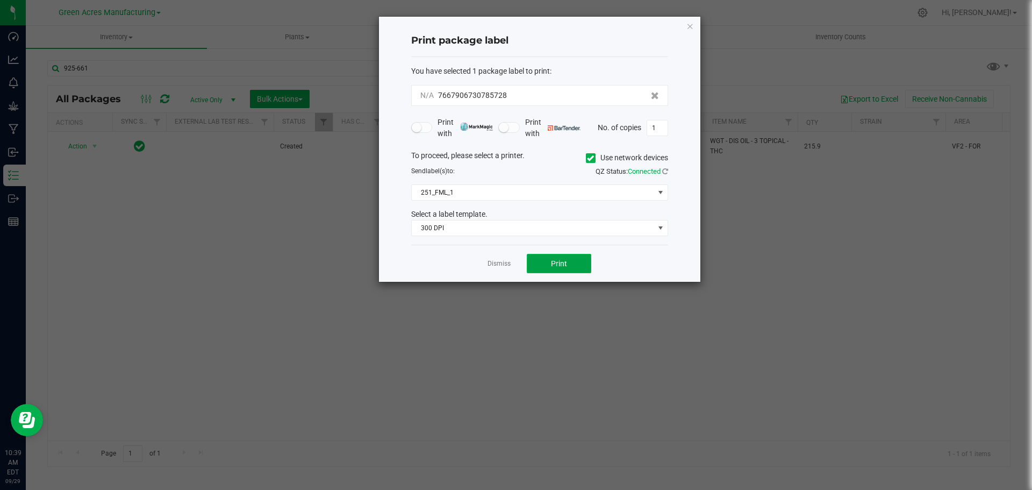
click at [555, 266] on span "Print" at bounding box center [559, 263] width 16 height 9
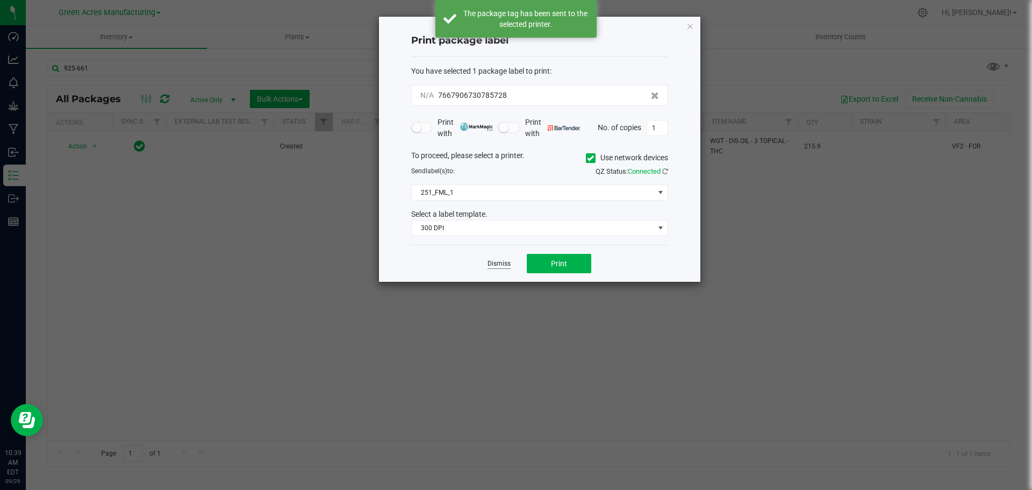
click at [495, 264] on link "Dismiss" at bounding box center [499, 263] width 23 height 9
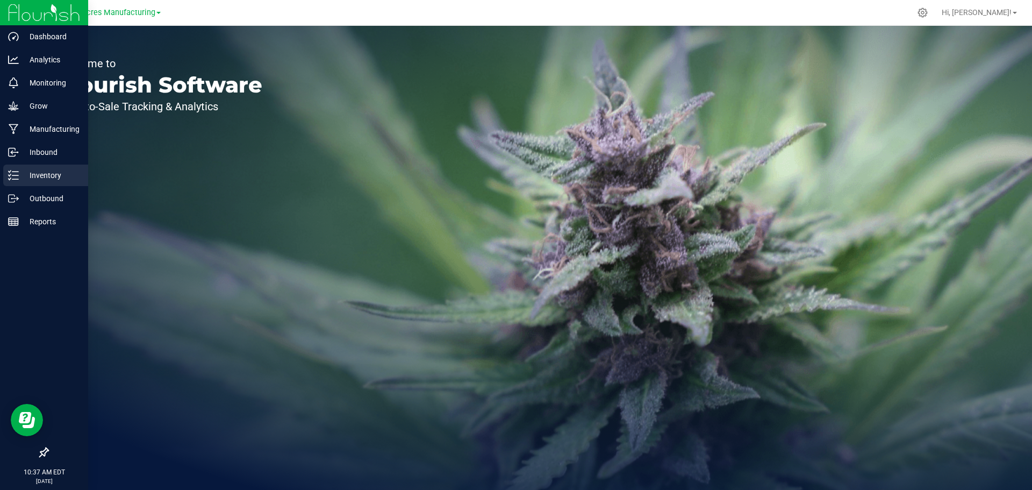
drag, startPoint x: 23, startPoint y: 177, endPoint x: 33, endPoint y: 174, distance: 10.7
click at [23, 177] on p "Inventory" at bounding box center [51, 175] width 65 height 13
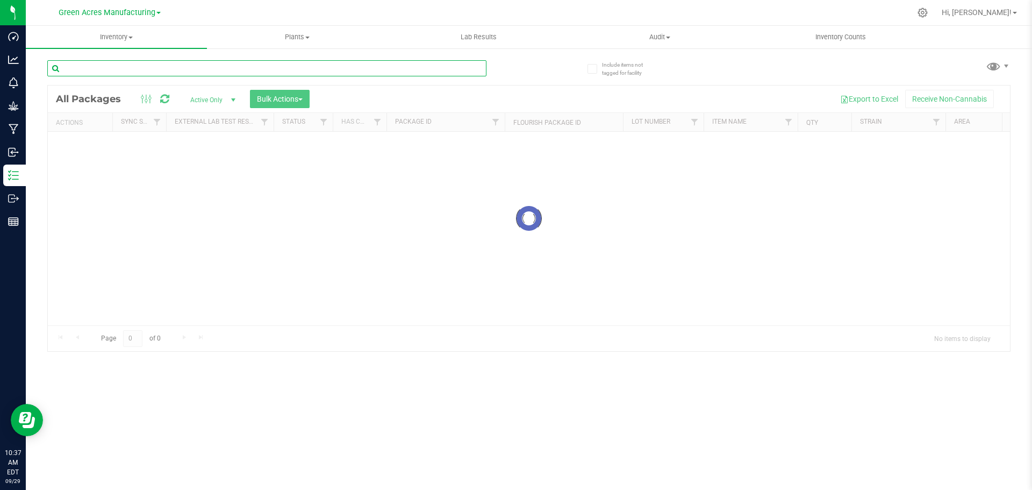
click at [242, 67] on input "text" at bounding box center [266, 68] width 439 height 16
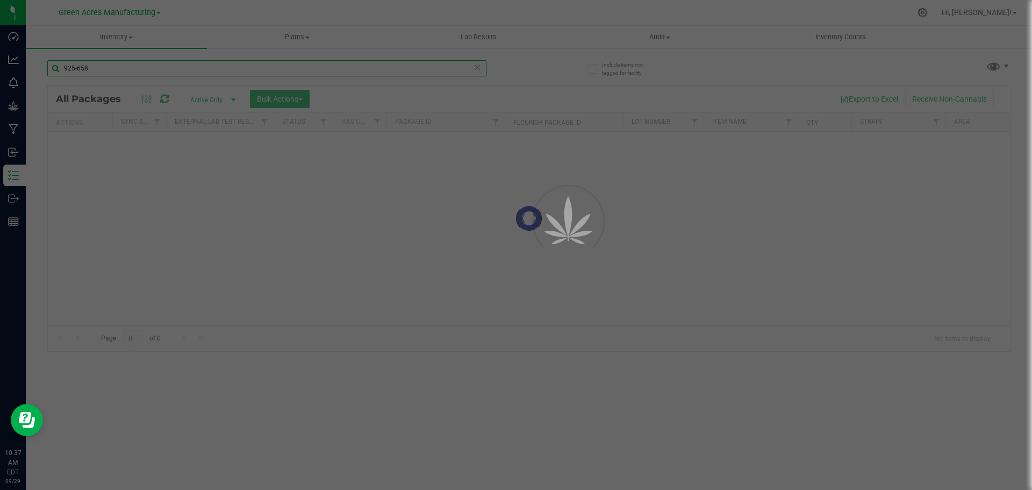
type input "925-658"
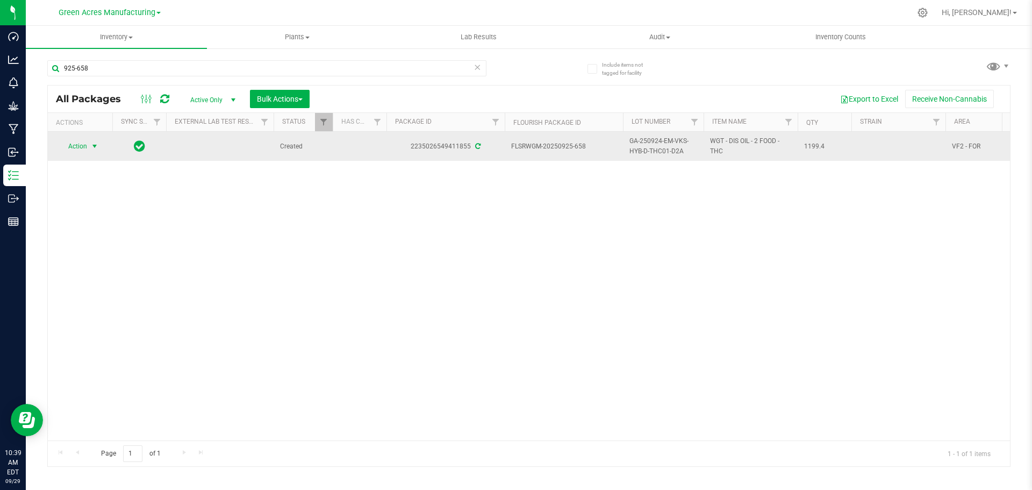
click at [78, 150] on span "Action" at bounding box center [73, 146] width 29 height 15
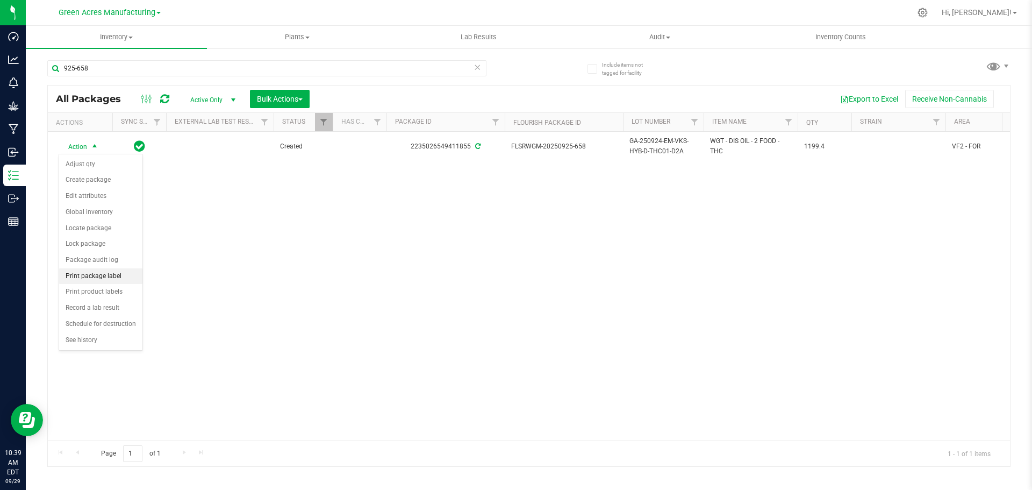
click at [91, 271] on li "Print package label" at bounding box center [100, 276] width 83 height 16
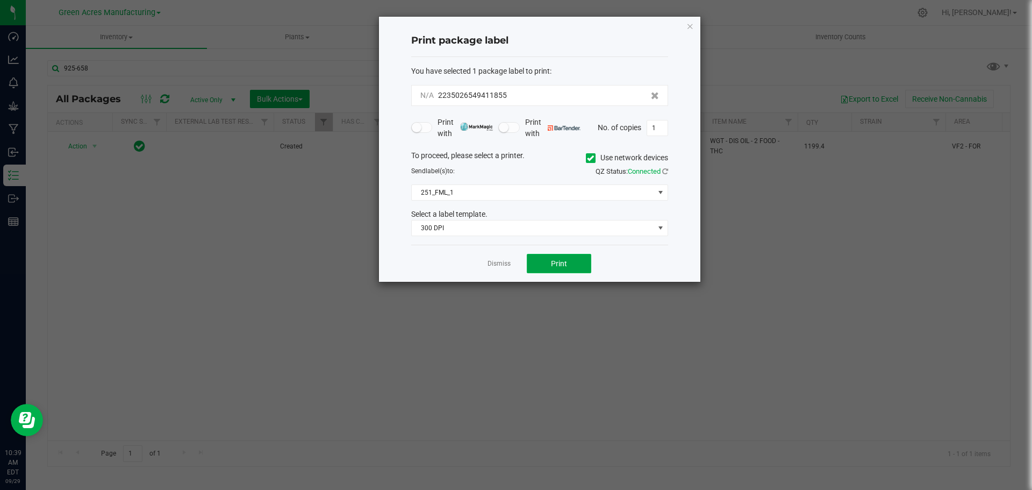
click at [552, 263] on span "Print" at bounding box center [559, 263] width 16 height 9
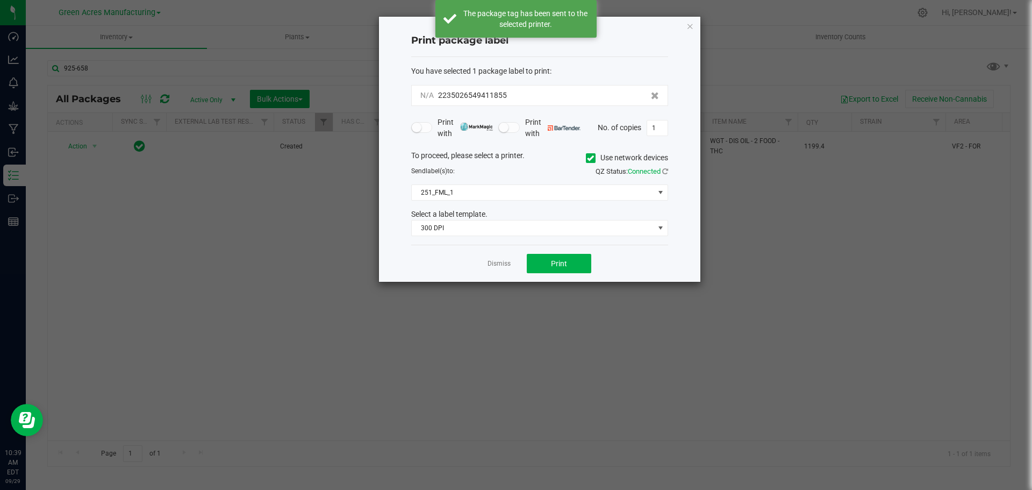
click at [500, 265] on link "Dismiss" at bounding box center [499, 263] width 23 height 9
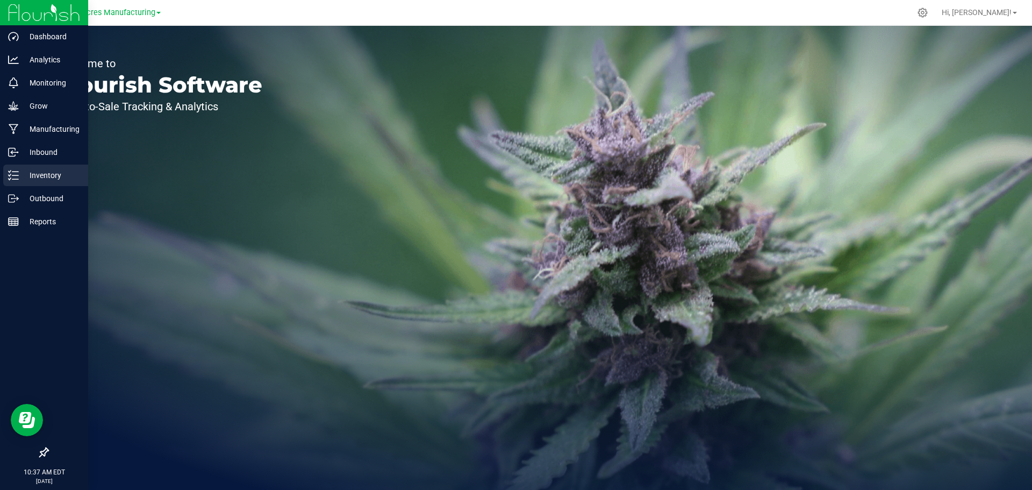
click at [20, 176] on p "Inventory" at bounding box center [51, 175] width 65 height 13
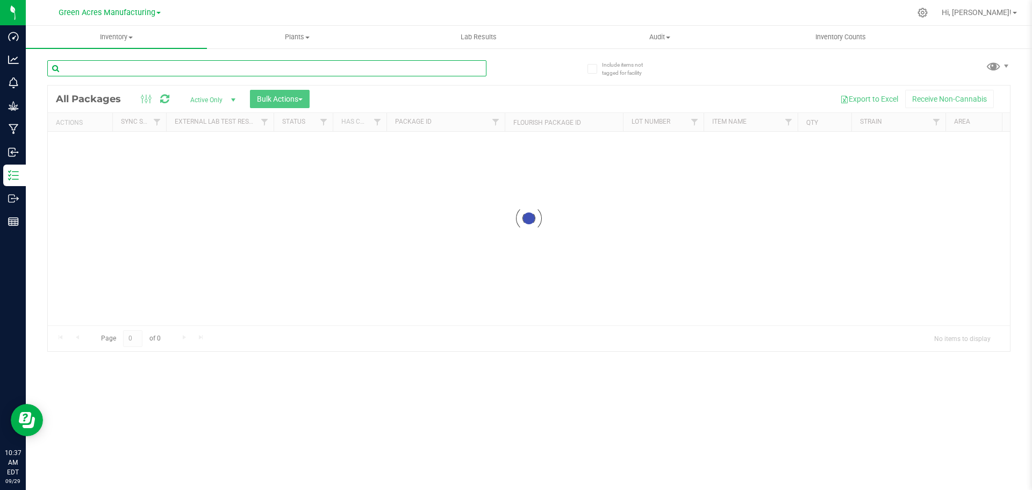
click at [353, 74] on input "text" at bounding box center [266, 68] width 439 height 16
type input "925-656"
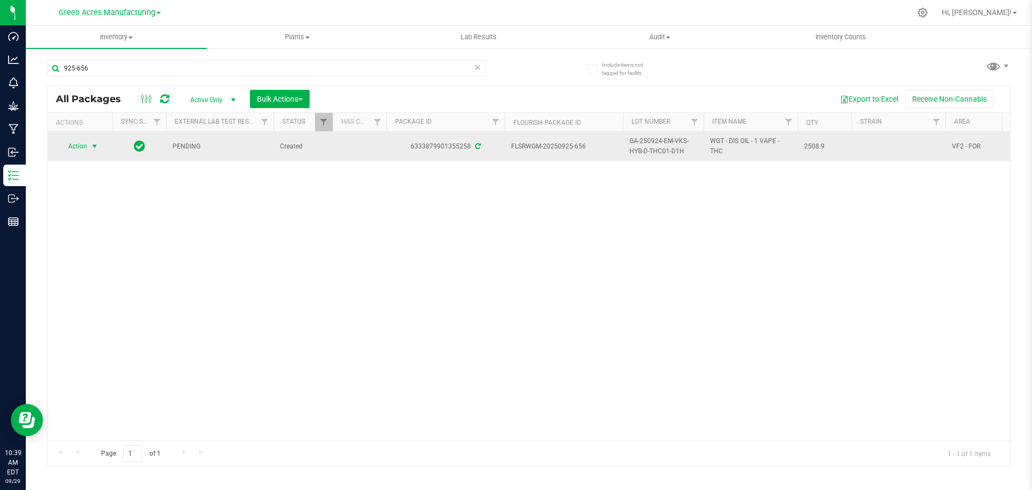
click at [85, 151] on span "Action" at bounding box center [73, 146] width 29 height 15
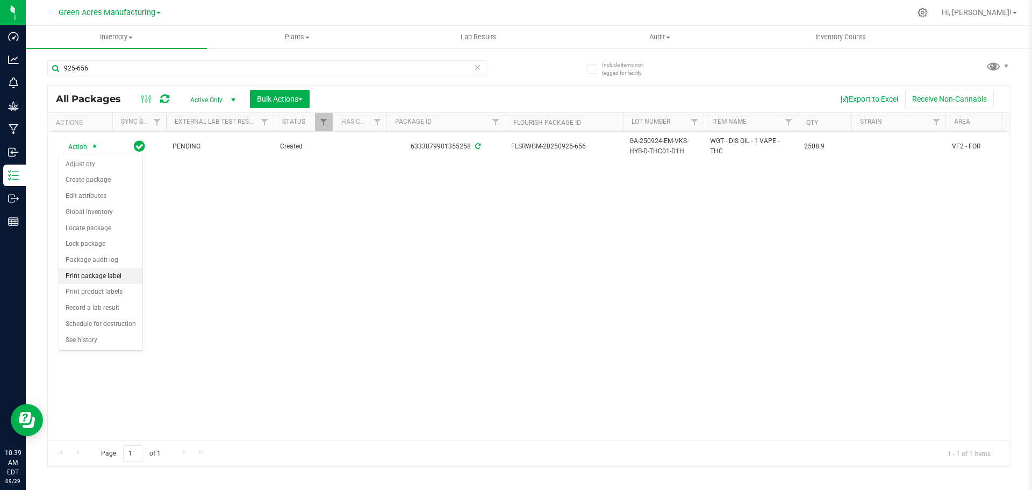
click at [91, 276] on li "Print package label" at bounding box center [100, 276] width 83 height 16
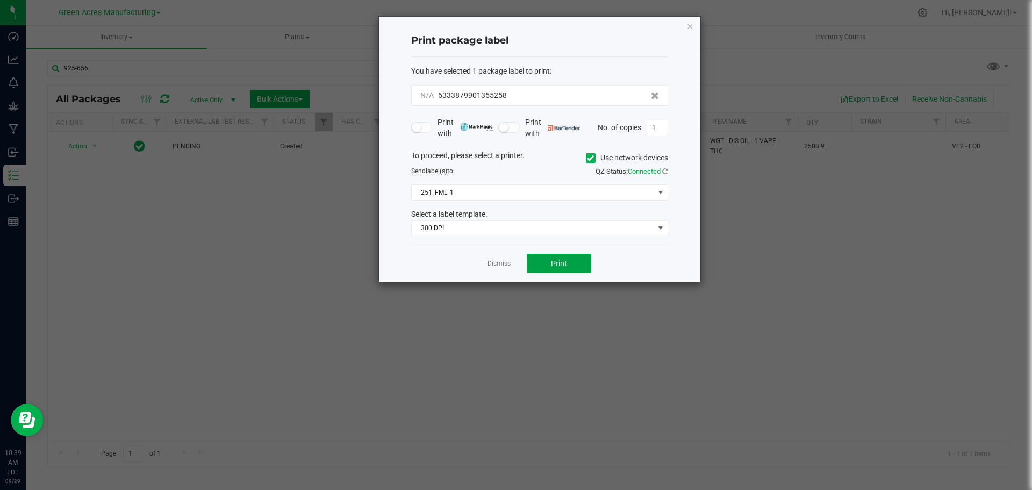
click at [549, 260] on button "Print" at bounding box center [559, 263] width 65 height 19
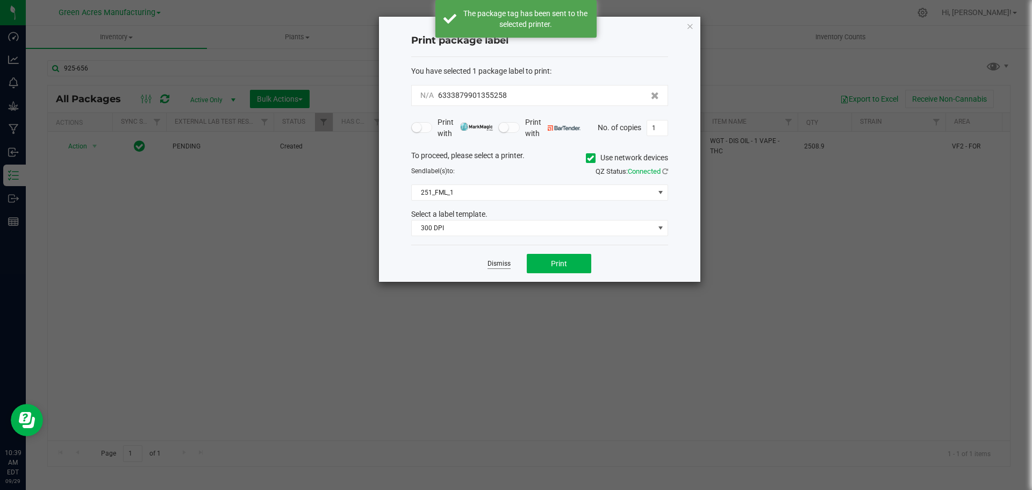
click at [494, 266] on link "Dismiss" at bounding box center [499, 263] width 23 height 9
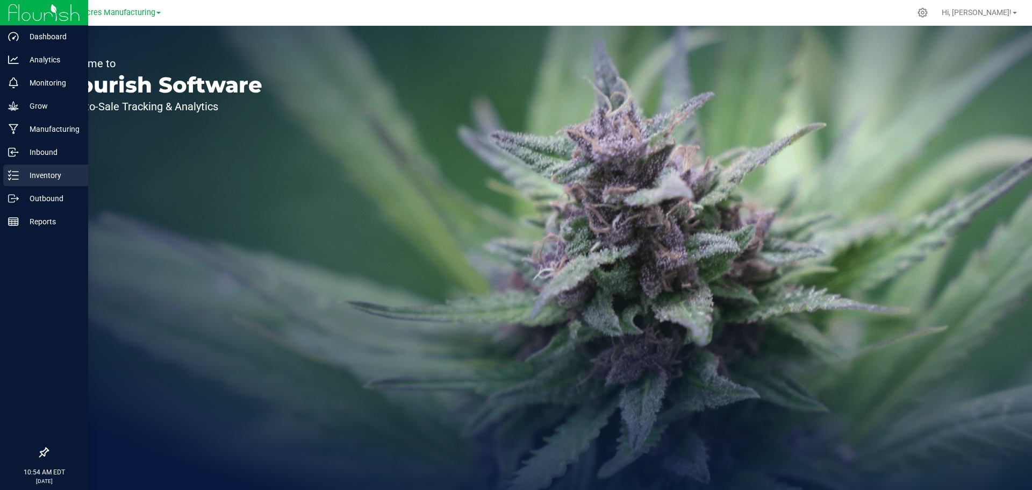
click at [23, 174] on p "Inventory" at bounding box center [51, 175] width 65 height 13
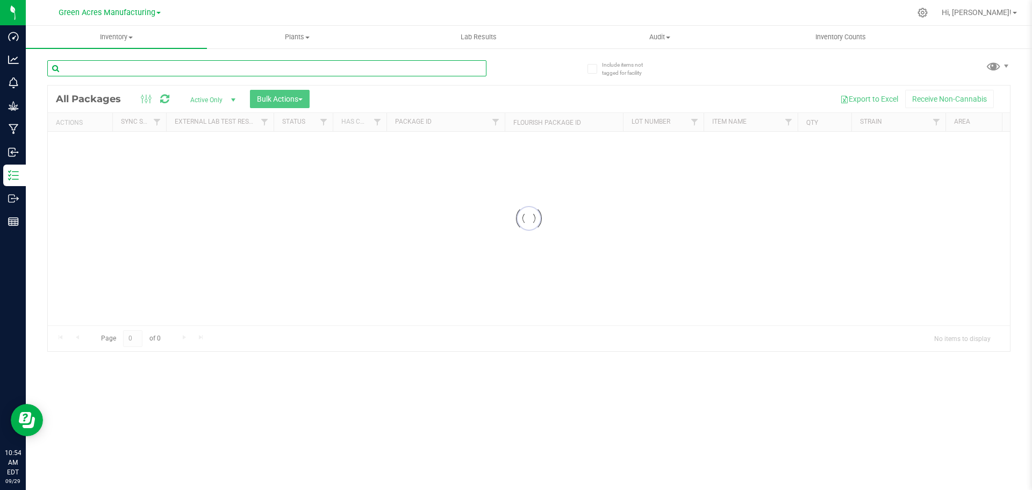
paste input "GA-250924-EM-VKS-HYB-D-THC01-D1H"
type input "GA-250924-EM-VKS-HYB-D-THC01-D1H"
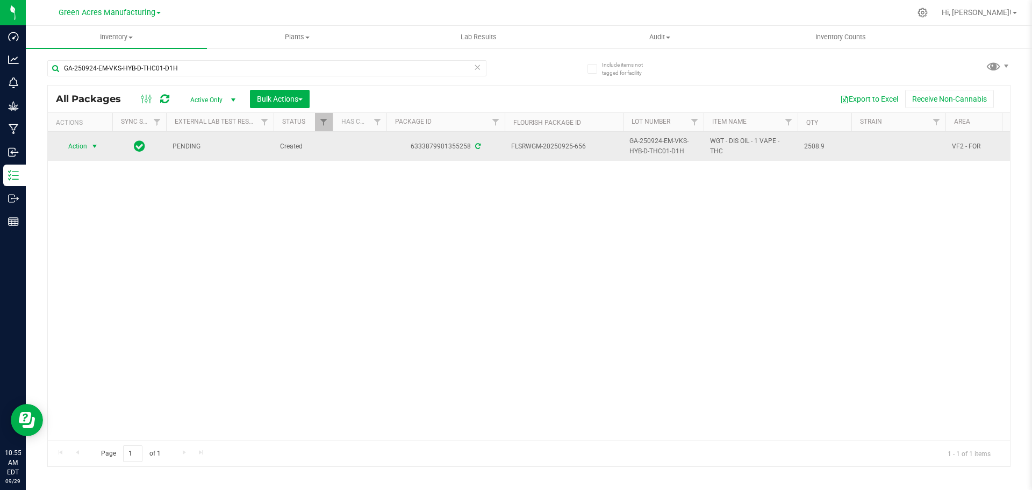
click at [92, 149] on span "select" at bounding box center [94, 146] width 9 height 9
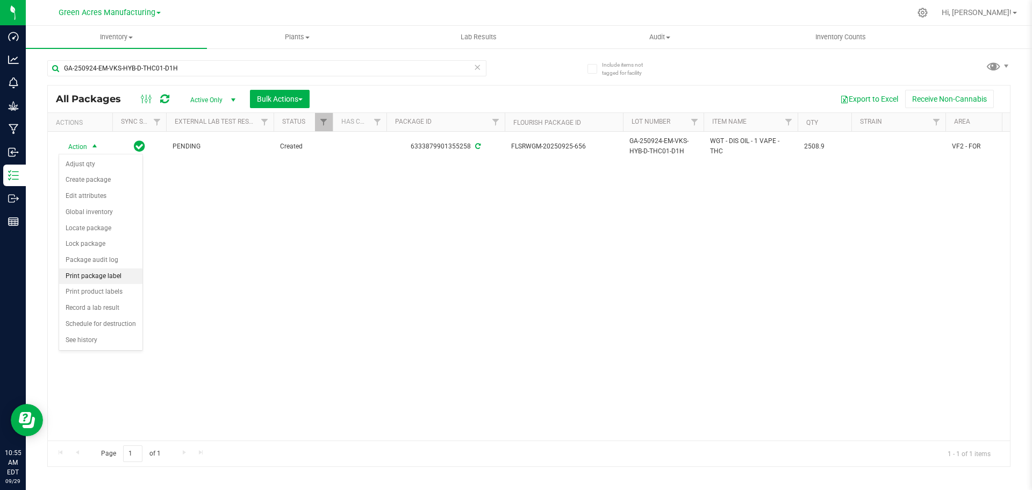
click at [103, 273] on li "Print package label" at bounding box center [100, 276] width 83 height 16
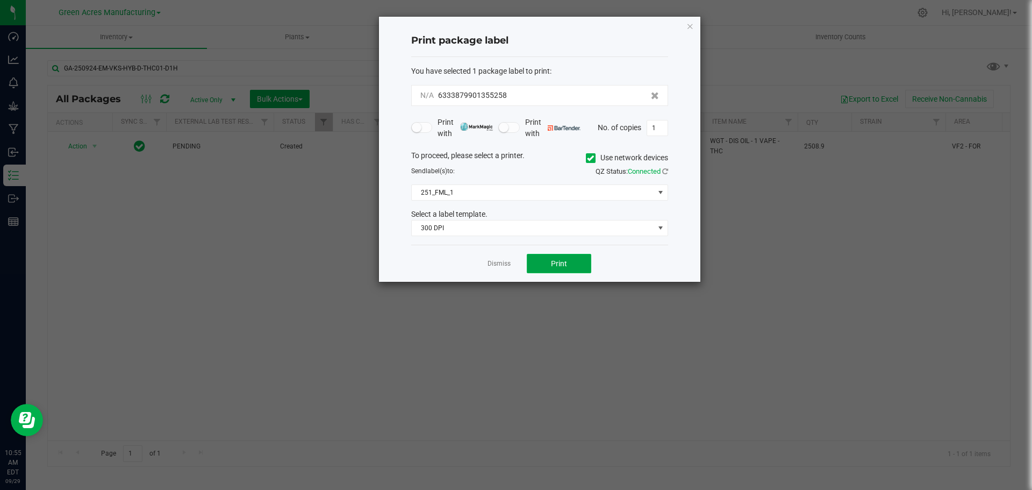
click at [538, 263] on button "Print" at bounding box center [559, 263] width 65 height 19
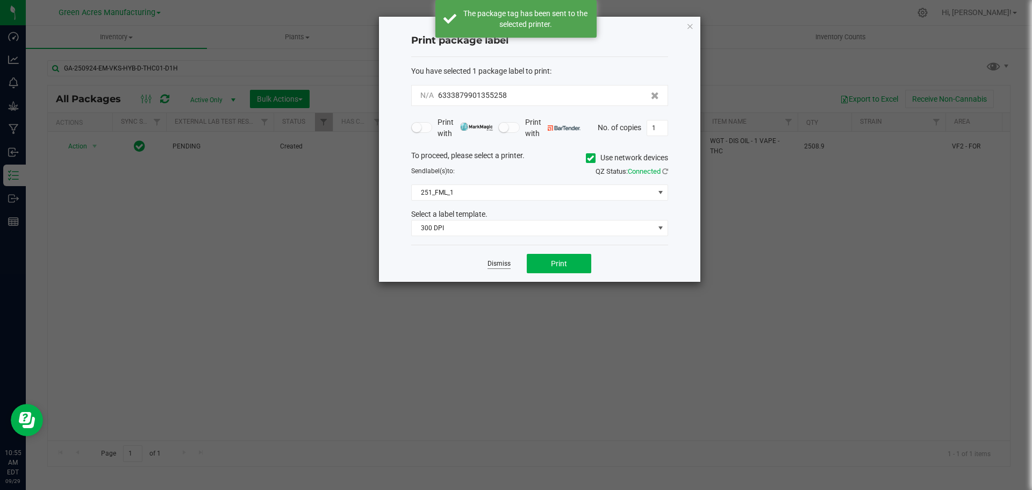
click at [499, 266] on link "Dismiss" at bounding box center [499, 263] width 23 height 9
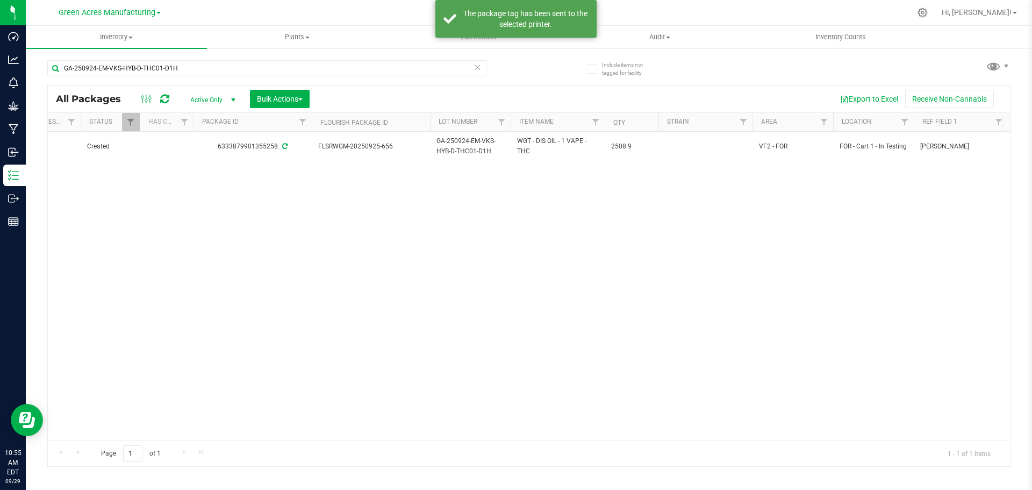
scroll to position [0, 204]
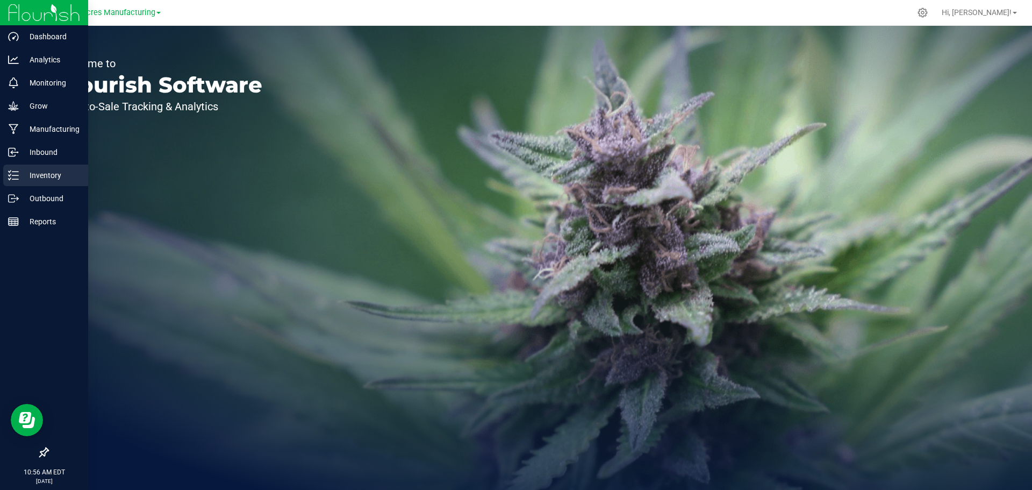
click at [23, 179] on p "Inventory" at bounding box center [51, 175] width 65 height 13
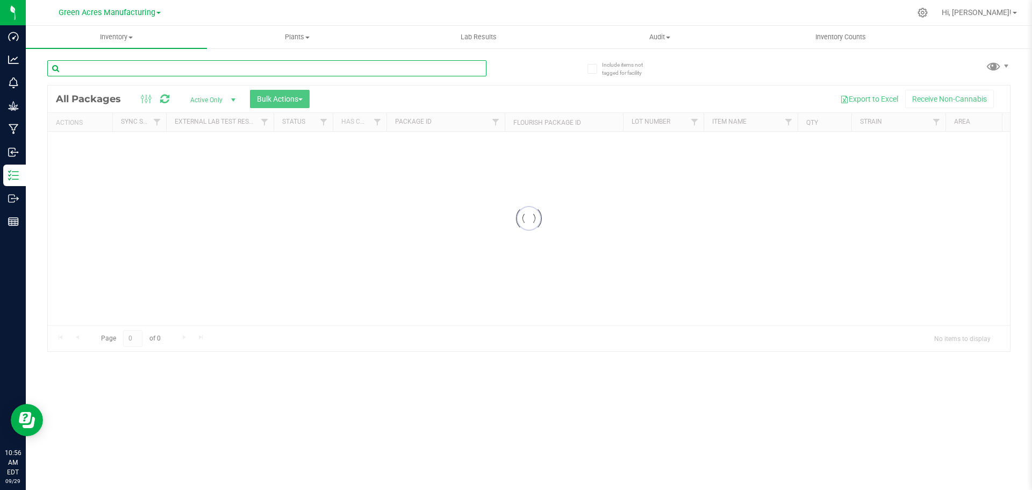
click at [120, 68] on input "text" at bounding box center [266, 68] width 439 height 16
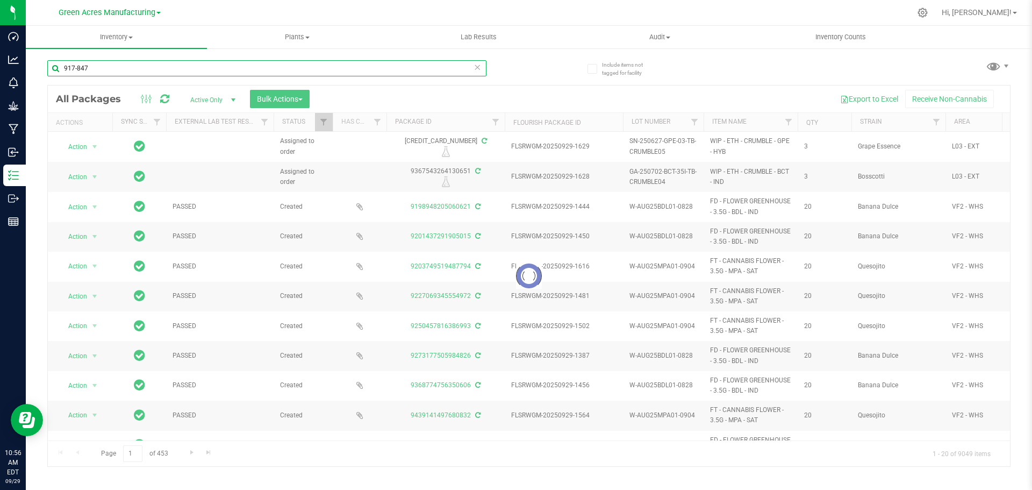
type input "917-847"
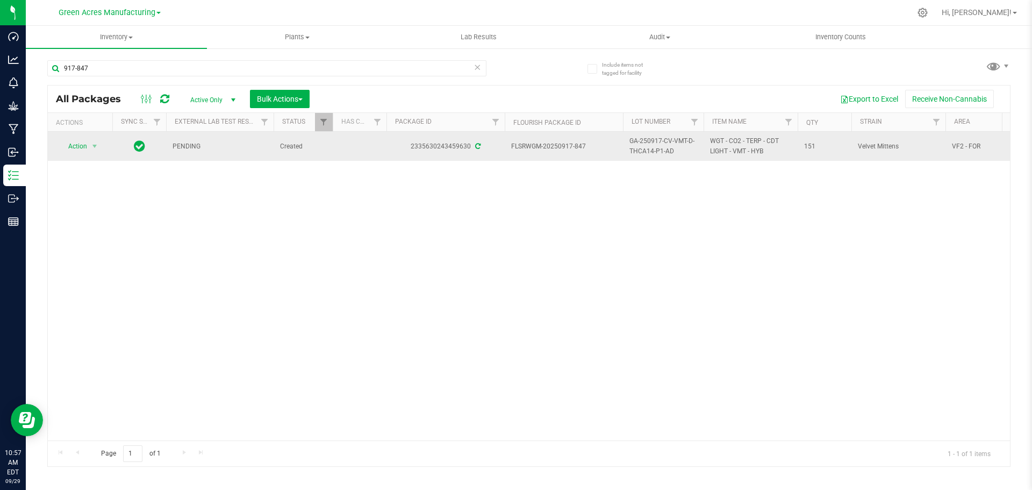
click at [737, 150] on span "WGT - CO2 - TERP - CDT LIGHT - VMT - HYB" at bounding box center [750, 146] width 81 height 20
copy tr "WGT - CO2 - TERP - CDT LIGHT - VMT - HYB"
click at [811, 145] on span "151" at bounding box center [824, 146] width 41 height 10
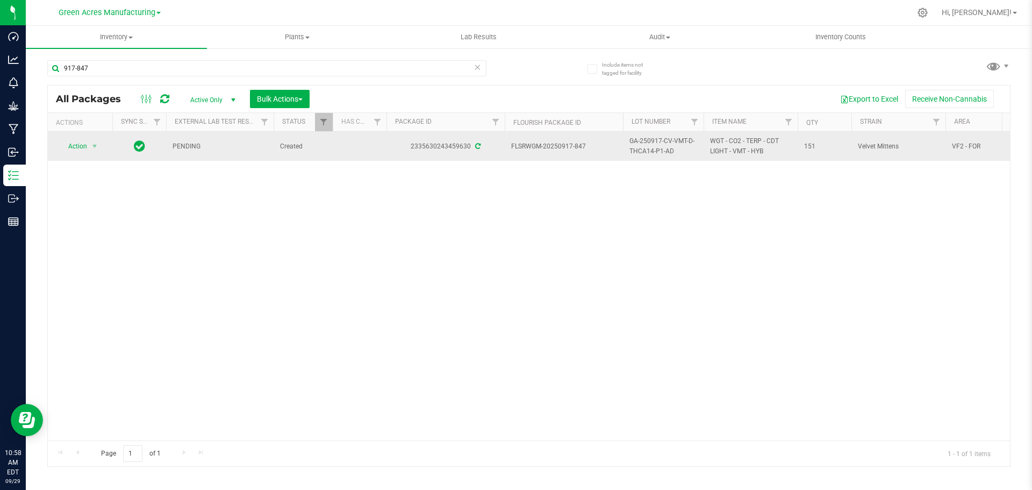
click at [811, 145] on span "151" at bounding box center [824, 146] width 41 height 10
copy span "151"
